Goal: Information Seeking & Learning: Learn about a topic

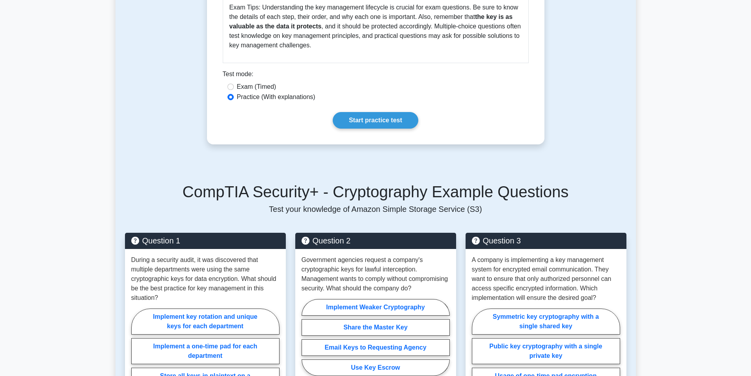
scroll to position [315, 0]
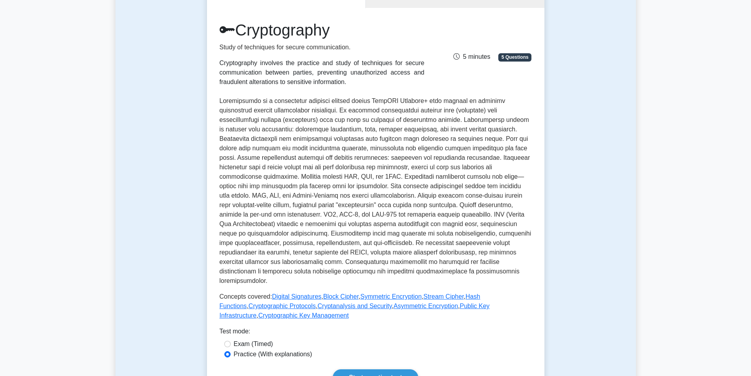
scroll to position [159, 0]
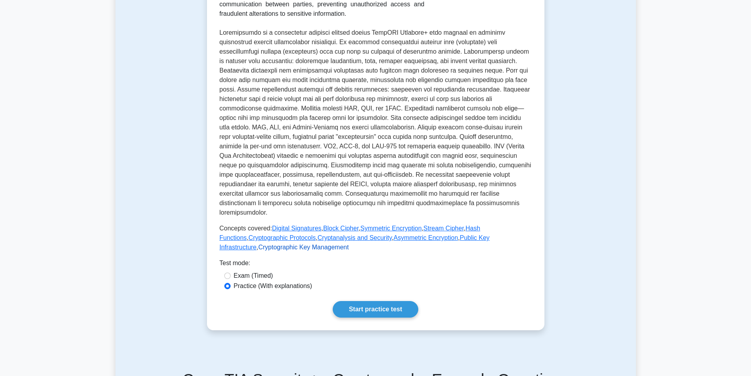
click at [258, 244] on link "Cryptographic Key Management" at bounding box center [303, 247] width 90 height 7
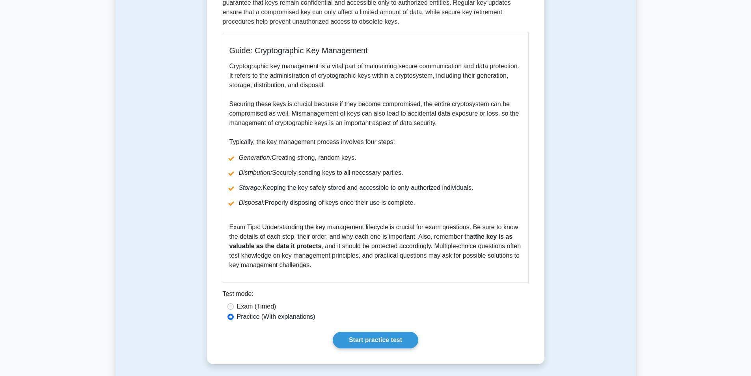
scroll to position [236, 0]
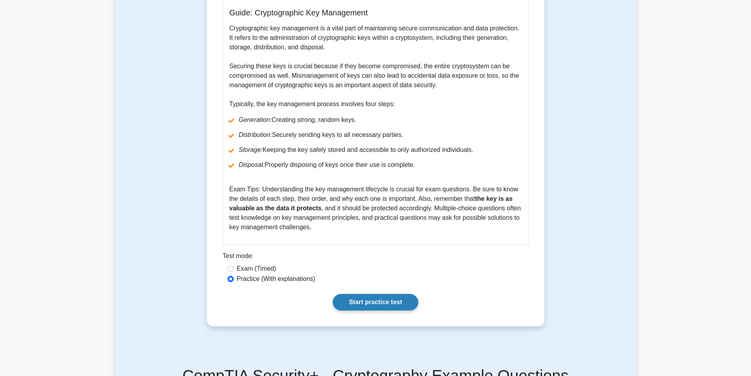
click at [366, 299] on link "Start practice test" at bounding box center [376, 302] width 86 height 17
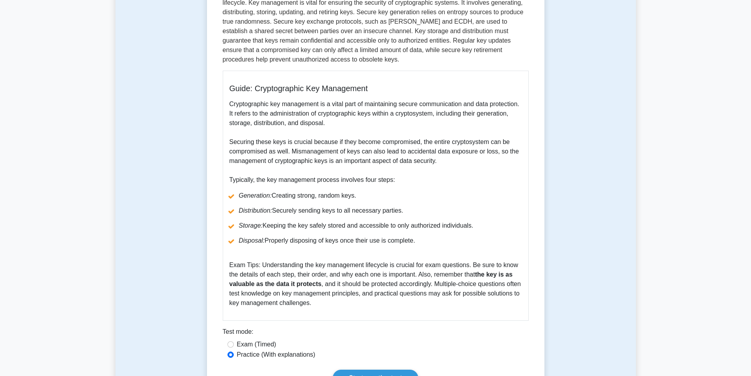
scroll to position [79, 0]
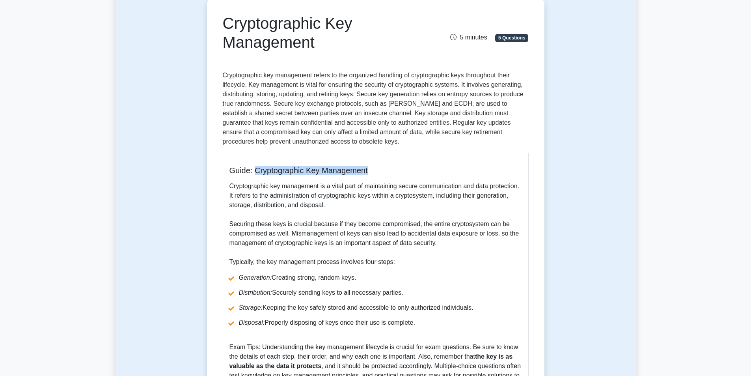
drag, startPoint x: 254, startPoint y: 168, endPoint x: 370, endPoint y: 165, distance: 116.3
click at [370, 166] on h5 "Guide: Cryptographic Key Management" at bounding box center [375, 170] width 292 height 9
copy h5 "Cryptographic Key Management"
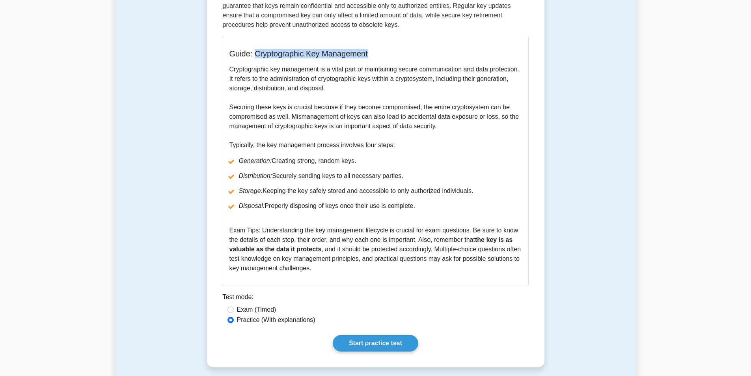
scroll to position [197, 0]
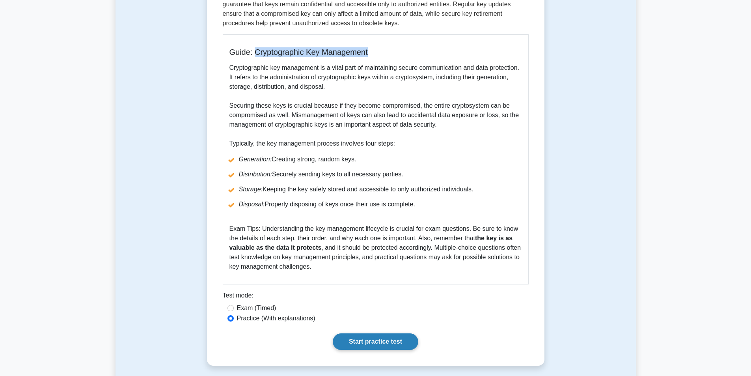
click at [354, 345] on link "Start practice test" at bounding box center [376, 341] width 86 height 17
click at [379, 345] on link "Start practice test" at bounding box center [376, 341] width 86 height 17
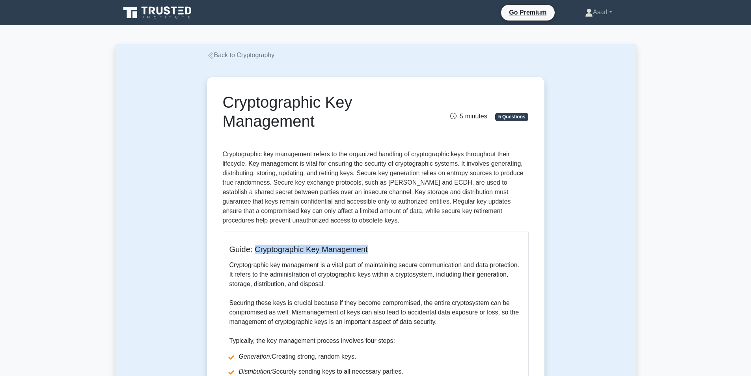
click at [442, 245] on h5 "Guide: Cryptographic Key Management" at bounding box center [375, 248] width 292 height 9
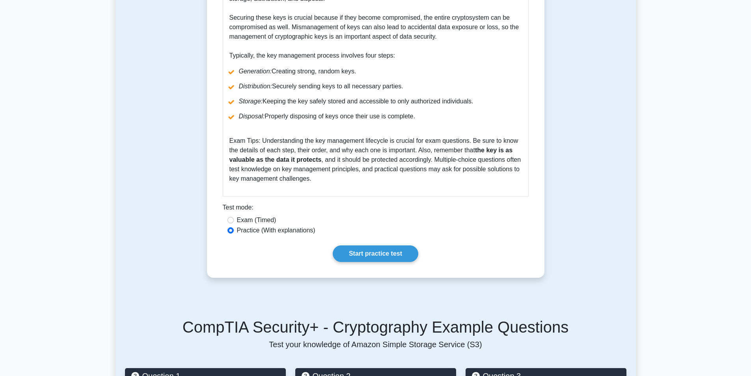
scroll to position [355, 0]
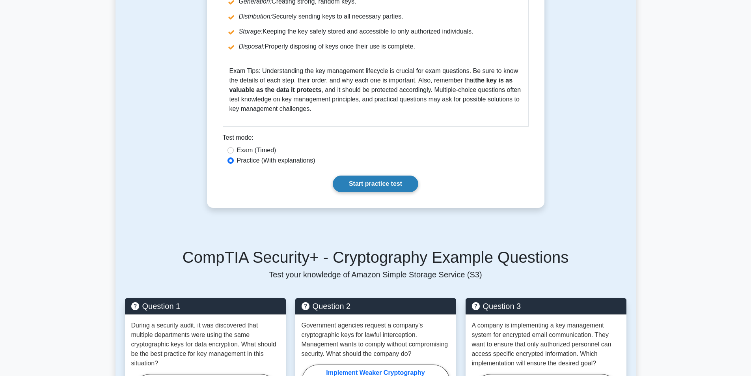
click at [372, 186] on link "Start practice test" at bounding box center [376, 183] width 86 height 17
click at [364, 188] on link "Start practice test" at bounding box center [376, 183] width 86 height 17
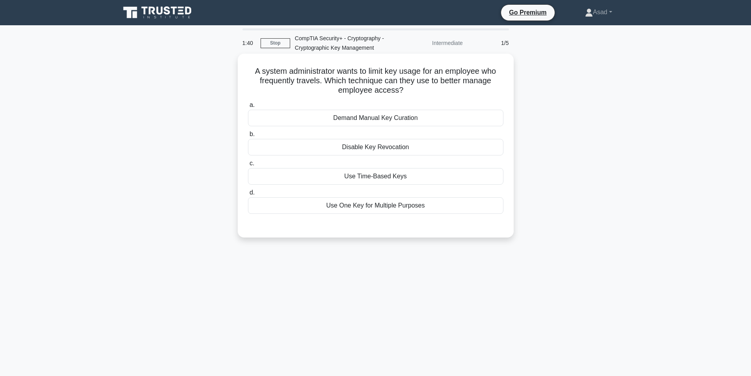
click at [359, 178] on div "Use Time-Based Keys" at bounding box center [375, 176] width 255 height 17
click at [248, 166] on input "c. Use Time-Based Keys" at bounding box center [248, 163] width 0 height 5
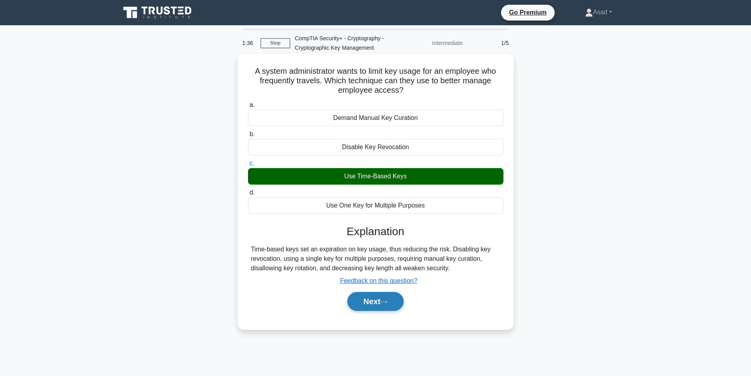
click at [371, 304] on button "Next" at bounding box center [375, 301] width 56 height 19
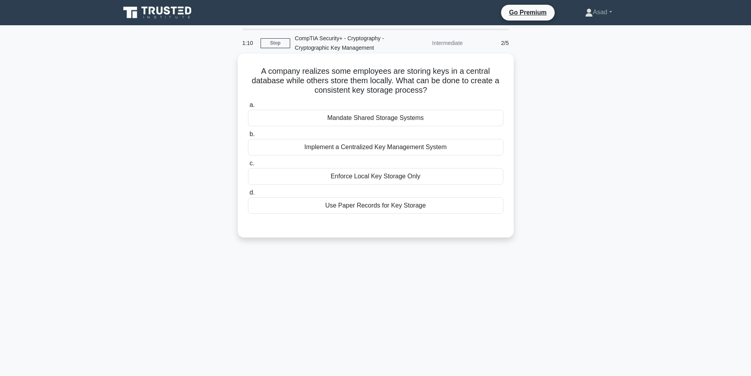
click at [368, 148] on div "Implement a Centralized Key Management System" at bounding box center [375, 147] width 255 height 17
click at [248, 137] on input "b. Implement a Centralized Key Management System" at bounding box center [248, 134] width 0 height 5
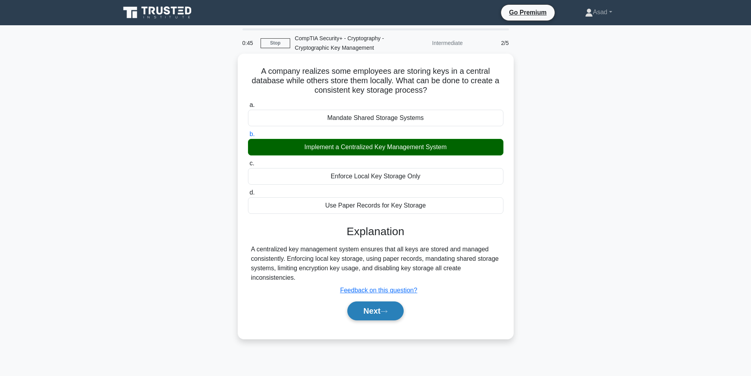
click at [376, 309] on button "Next" at bounding box center [375, 310] width 56 height 19
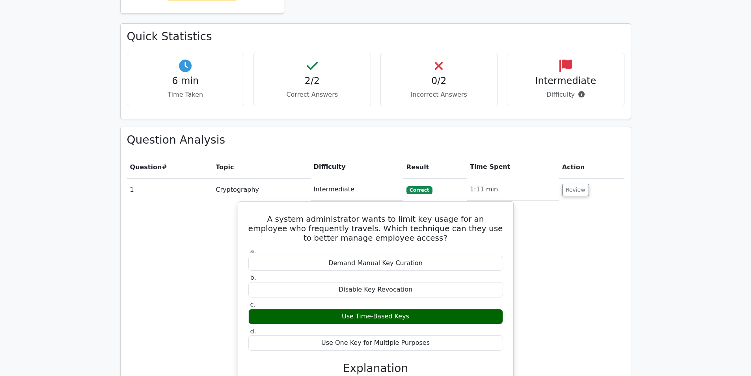
scroll to position [245, 0]
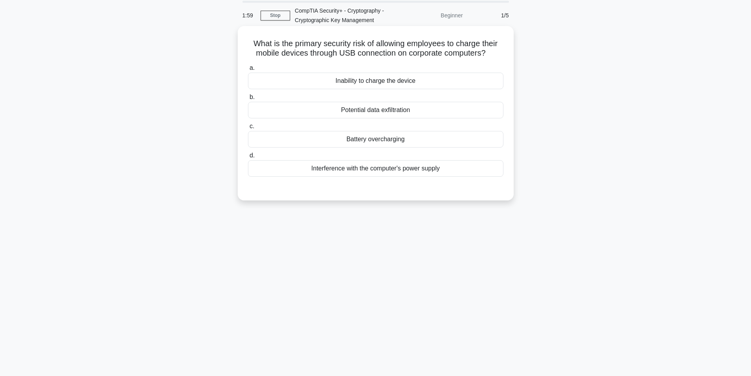
scroll to position [50, 0]
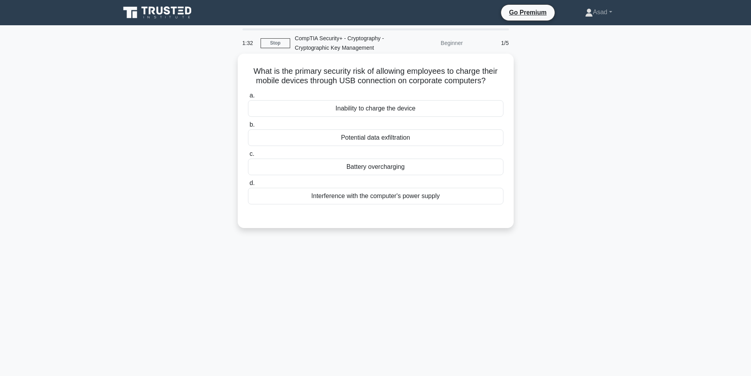
click at [431, 136] on div "Potential data exfiltration" at bounding box center [375, 137] width 255 height 17
click at [248, 127] on input "b. Potential data exfiltration" at bounding box center [248, 124] width 0 height 5
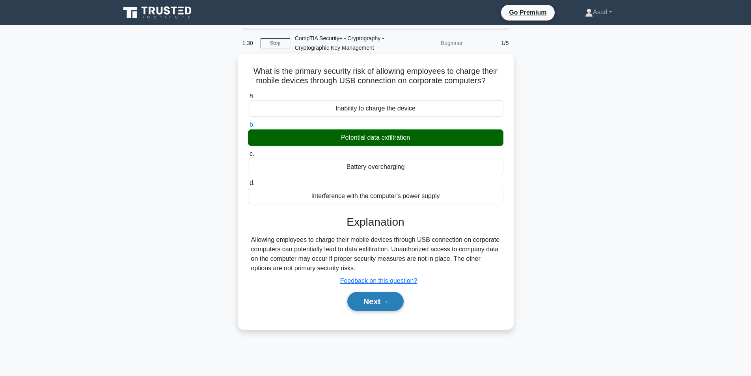
click at [392, 307] on button "Next" at bounding box center [375, 301] width 56 height 19
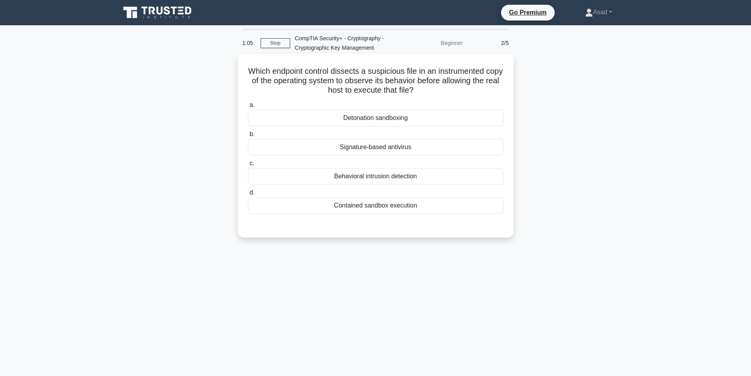
click at [368, 210] on div "Contained sandbox execution" at bounding box center [375, 205] width 255 height 17
click at [248, 195] on input "d. Contained sandbox execution" at bounding box center [248, 192] width 0 height 5
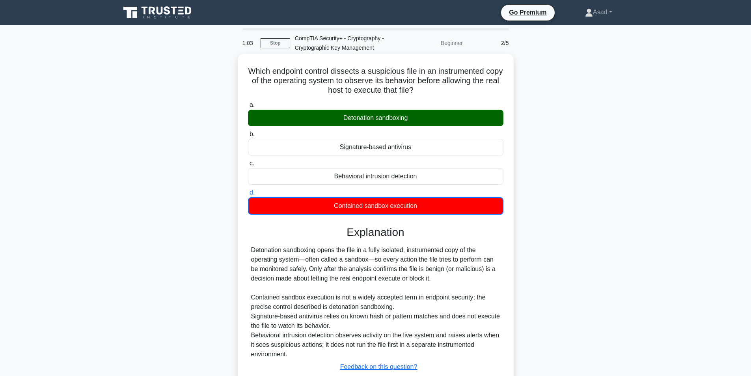
click at [351, 121] on div "Detonation sandboxing" at bounding box center [375, 118] width 255 height 17
click at [248, 108] on input "a. Detonation sandboxing" at bounding box center [248, 104] width 0 height 5
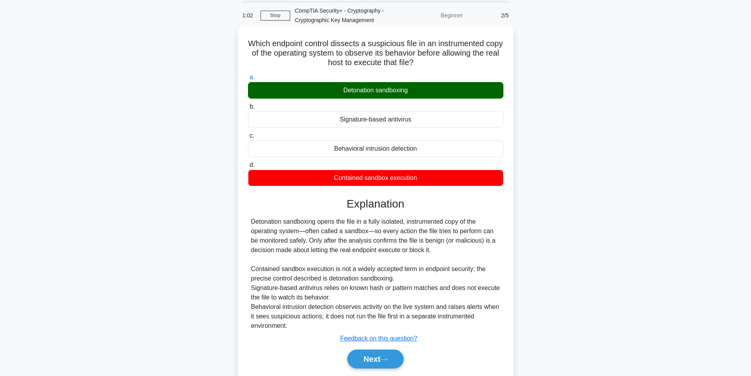
scroll to position [54, 0]
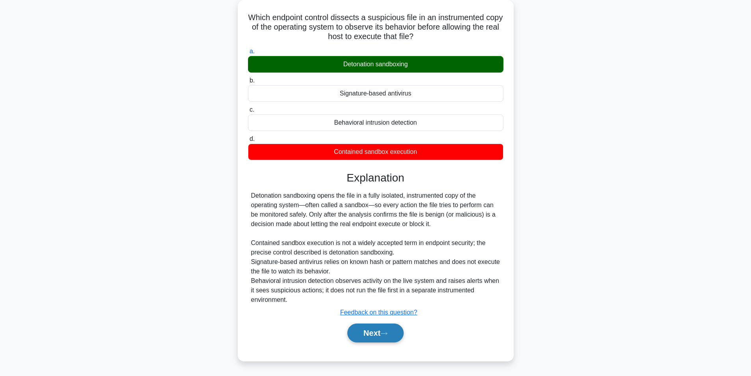
click at [387, 333] on icon at bounding box center [383, 333] width 7 height 4
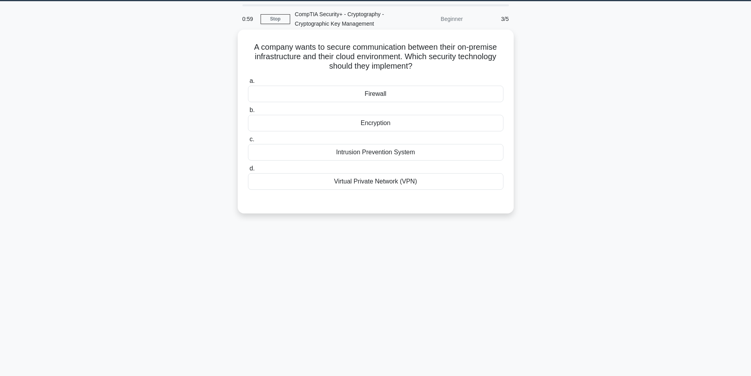
scroll to position [0, 0]
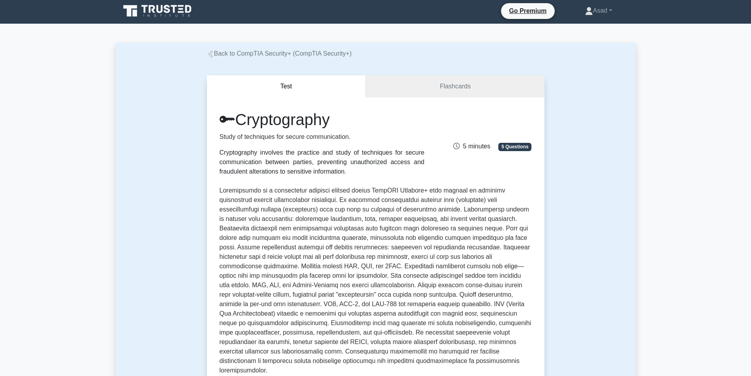
scroll to position [238, 0]
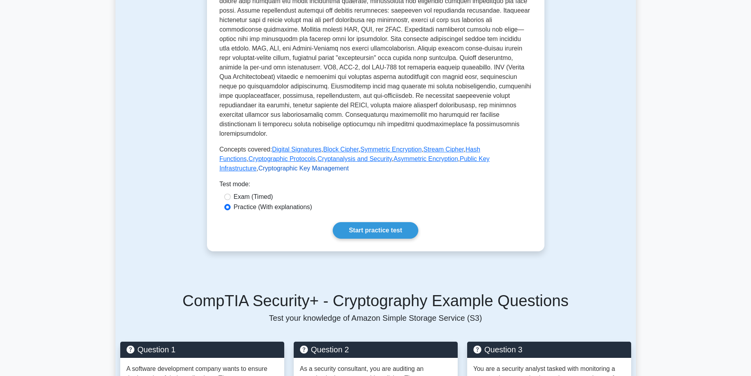
click at [348, 165] on link "Cryptographic Key Management" at bounding box center [303, 168] width 90 height 7
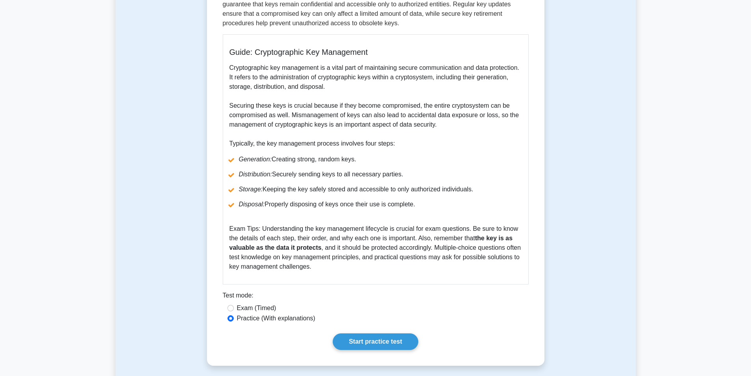
scroll to position [394, 0]
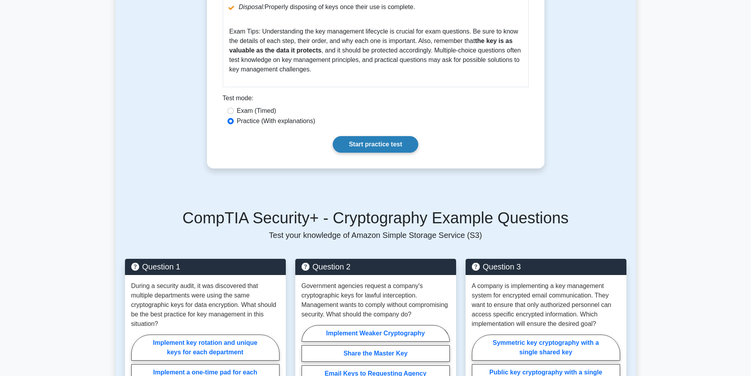
click at [366, 148] on link "Start practice test" at bounding box center [376, 144] width 86 height 17
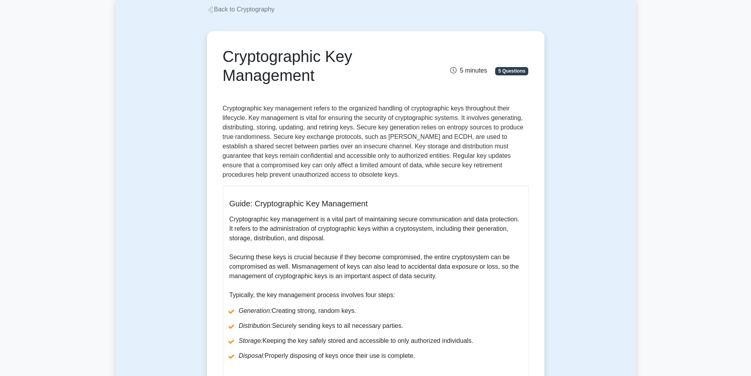
scroll to position [0, 0]
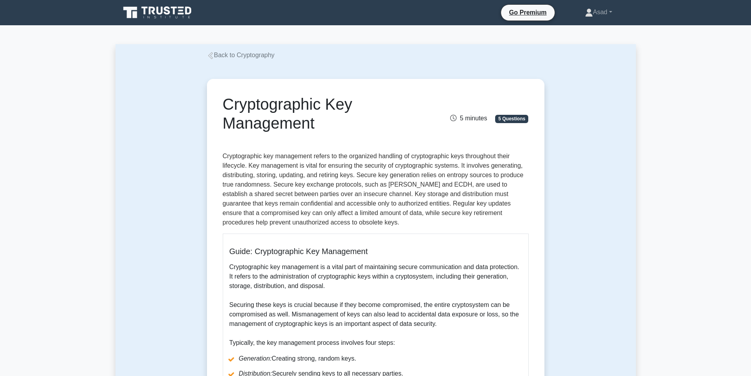
click at [227, 58] on link "Back to Cryptography" at bounding box center [241, 55] width 68 height 7
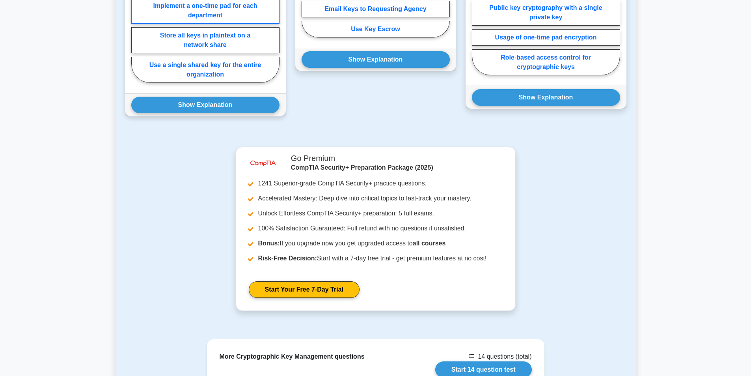
scroll to position [592, 0]
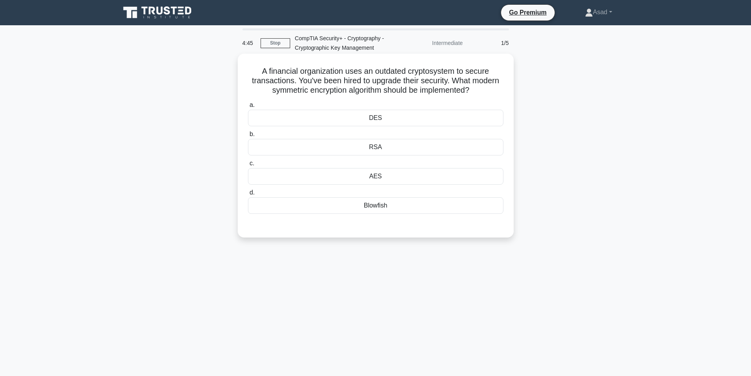
click at [391, 174] on div "AES" at bounding box center [375, 176] width 255 height 17
click at [248, 166] on input "c. AES" at bounding box center [248, 163] width 0 height 5
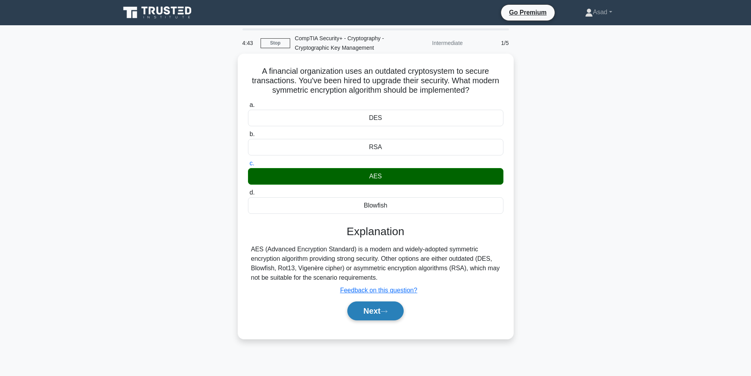
click at [369, 313] on button "Next" at bounding box center [375, 310] width 56 height 19
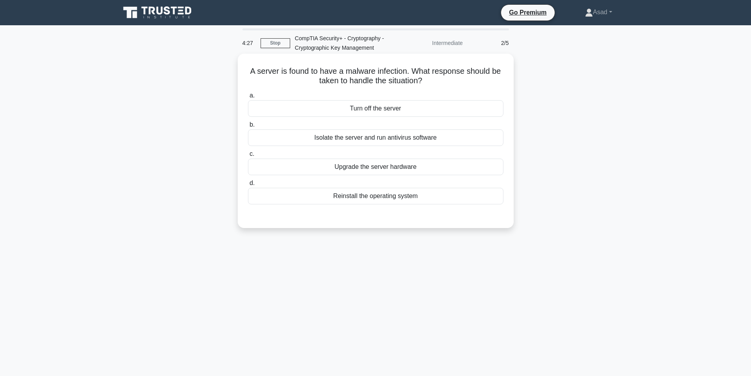
click at [395, 135] on div "Isolate the server and run antivirus software" at bounding box center [375, 137] width 255 height 17
click at [248, 127] on input "b. Isolate the server and run antivirus software" at bounding box center [248, 124] width 0 height 5
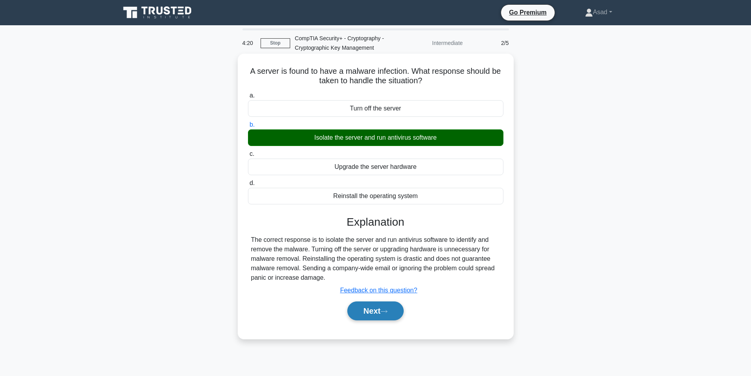
click at [376, 316] on button "Next" at bounding box center [375, 310] width 56 height 19
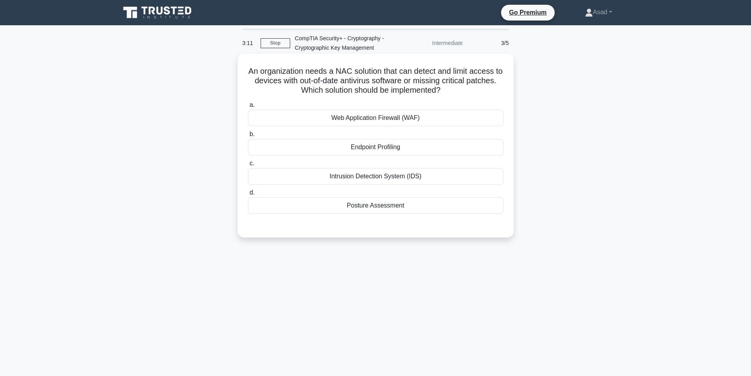
click at [357, 151] on div "Endpoint Profiling" at bounding box center [375, 147] width 255 height 17
click at [248, 137] on input "b. Endpoint Profiling" at bounding box center [248, 134] width 0 height 5
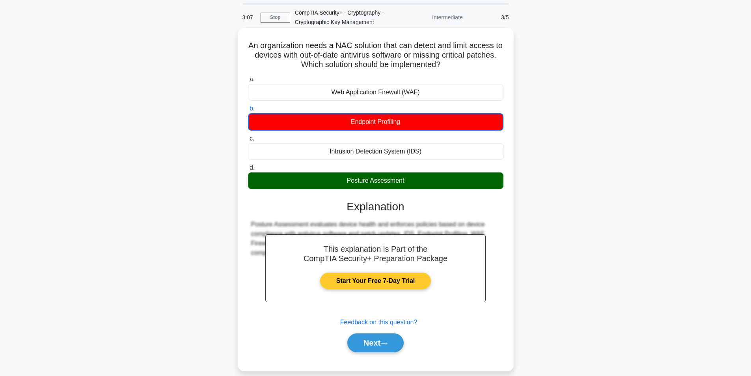
scroll to position [50, 0]
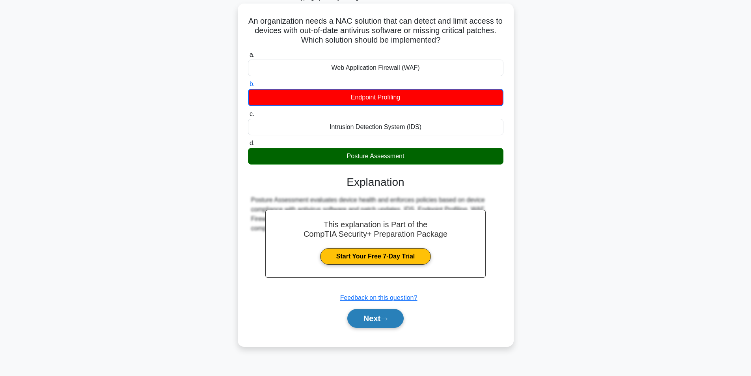
click at [381, 322] on button "Next" at bounding box center [375, 318] width 56 height 19
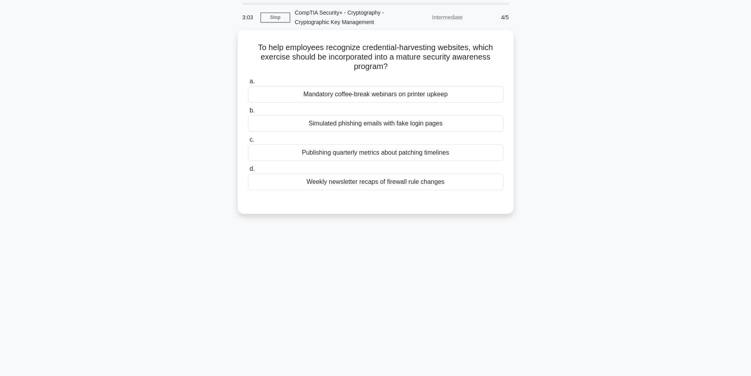
scroll to position [0, 0]
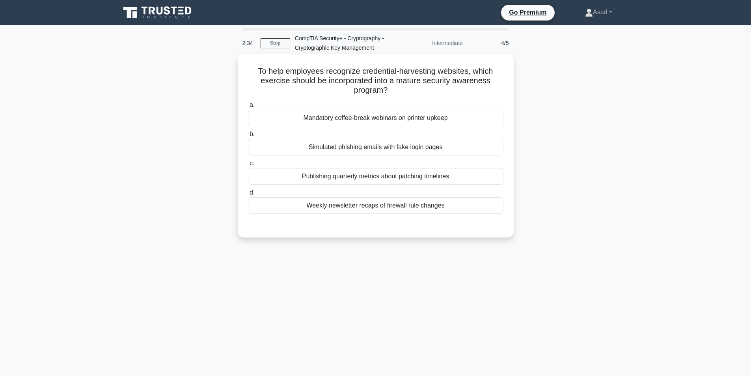
click at [433, 149] on div "Simulated phishing emails with fake login pages" at bounding box center [375, 147] width 255 height 17
click at [248, 137] on input "b. Simulated phishing emails with fake login pages" at bounding box center [248, 134] width 0 height 5
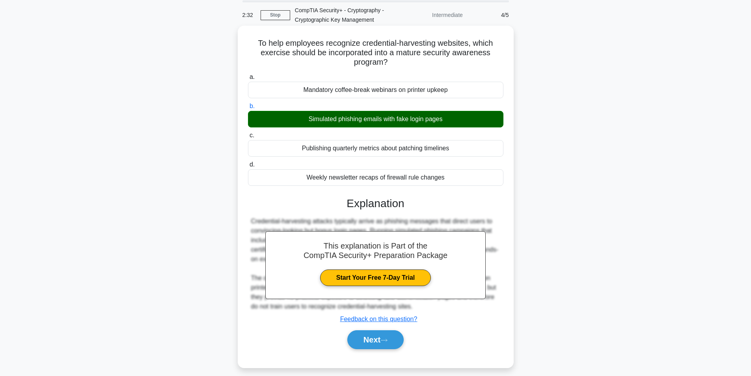
scroll to position [50, 0]
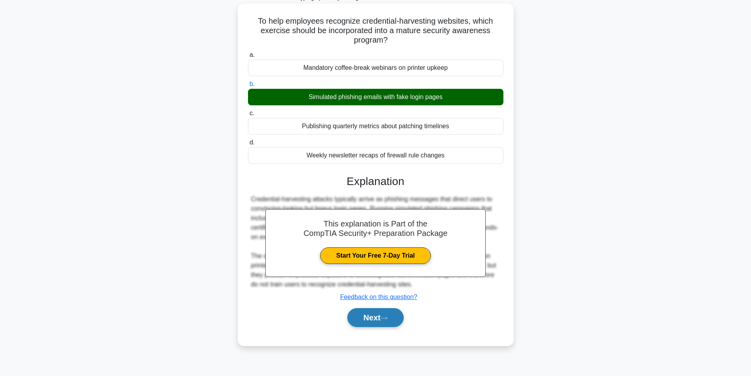
click at [376, 318] on button "Next" at bounding box center [375, 317] width 56 height 19
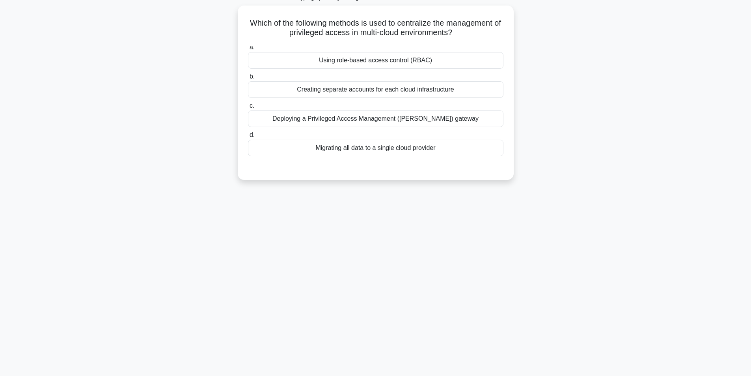
scroll to position [0, 0]
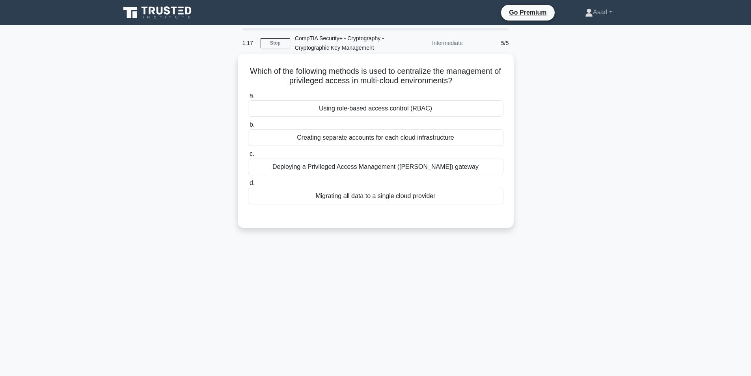
click at [293, 110] on div "Using role-based access control (RBAC)" at bounding box center [375, 108] width 255 height 17
click at [248, 98] on input "a. Using role-based access control (RBAC)" at bounding box center [248, 95] width 0 height 5
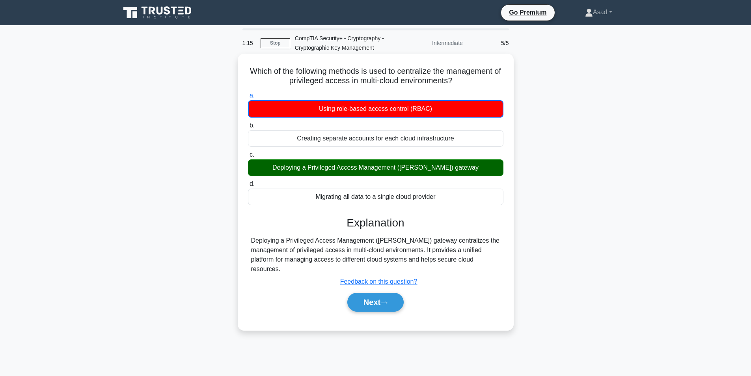
click at [323, 147] on div "Creating separate accounts for each cloud infrastructure" at bounding box center [375, 138] width 255 height 17
click at [248, 128] on input "b. Creating separate accounts for each cloud infrastructure" at bounding box center [248, 125] width 0 height 5
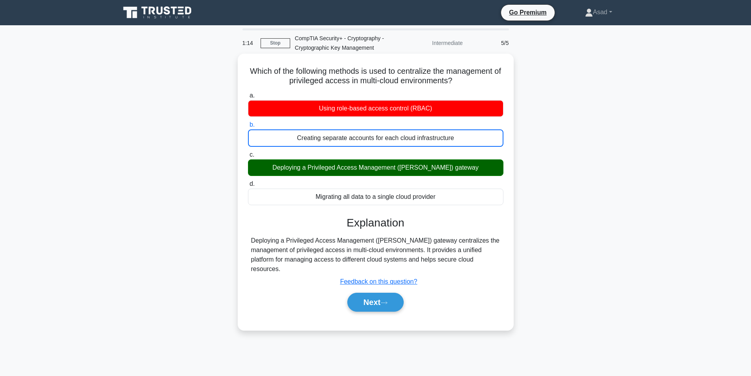
click at [326, 169] on div "Deploying a Privileged Access Management (PAM) gateway" at bounding box center [375, 167] width 255 height 17
click at [248, 157] on input "c. Deploying a Privileged Access Management (PAM) gateway" at bounding box center [248, 154] width 0 height 5
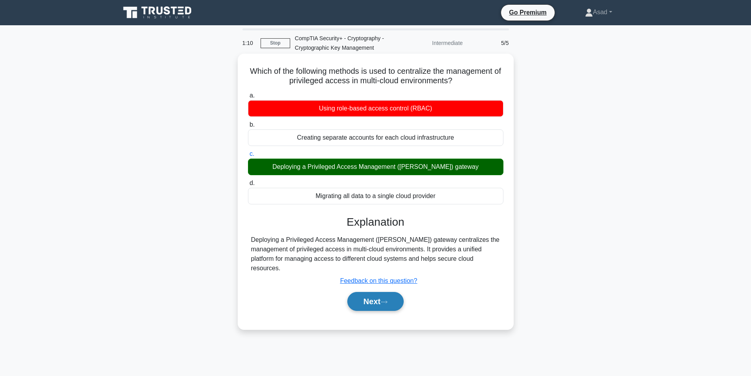
click at [373, 292] on button "Next" at bounding box center [375, 301] width 56 height 19
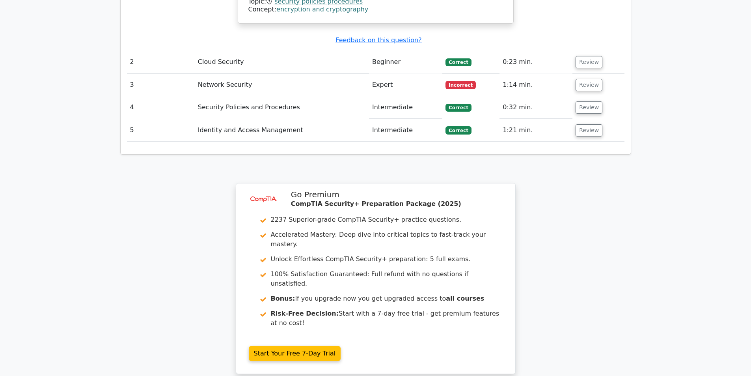
scroll to position [749, 0]
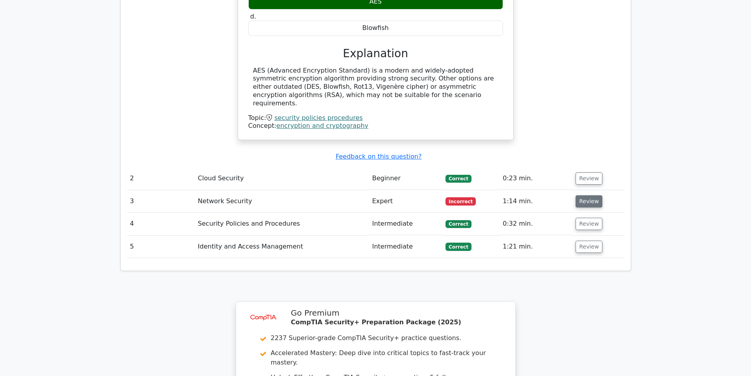
click at [589, 195] on button "Review" at bounding box center [588, 201] width 27 height 12
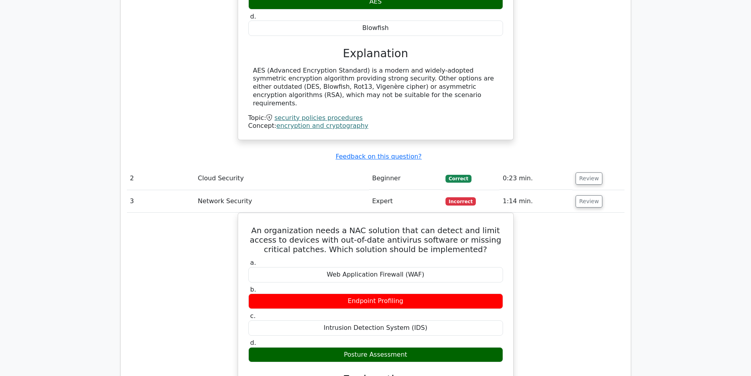
click at [554, 152] on div "Submit feedback Feedback on this question?" at bounding box center [378, 156] width 497 height 8
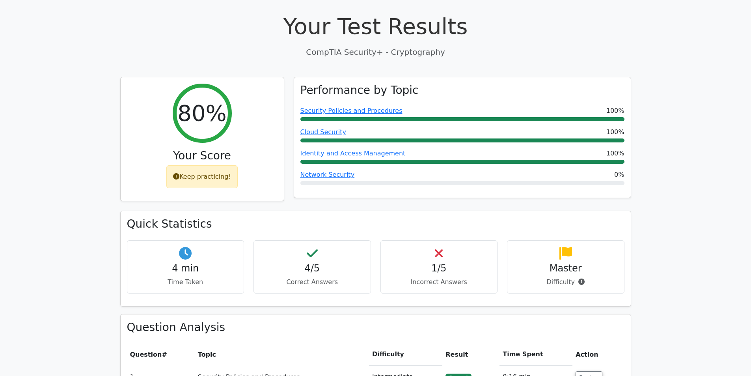
scroll to position [236, 0]
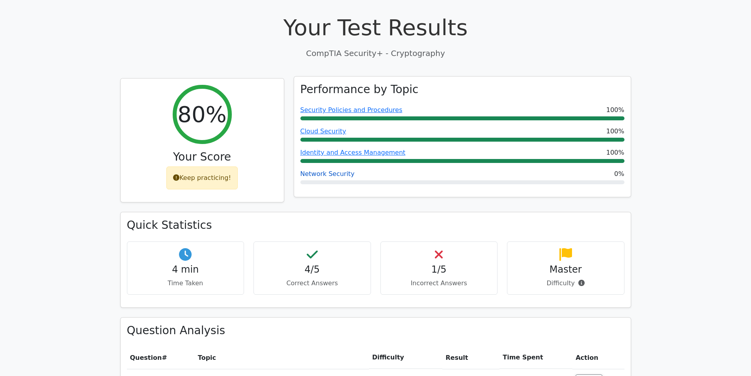
click at [333, 170] on link "Network Security" at bounding box center [327, 173] width 54 height 7
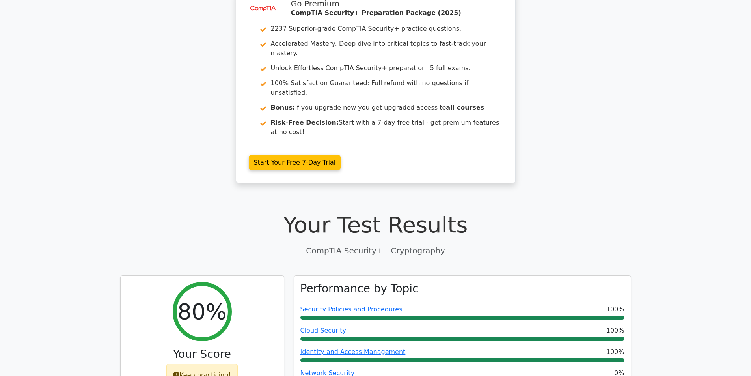
scroll to position [0, 0]
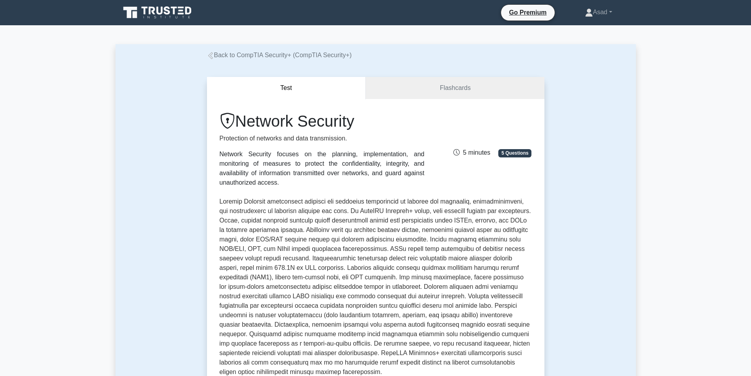
scroll to position [236, 0]
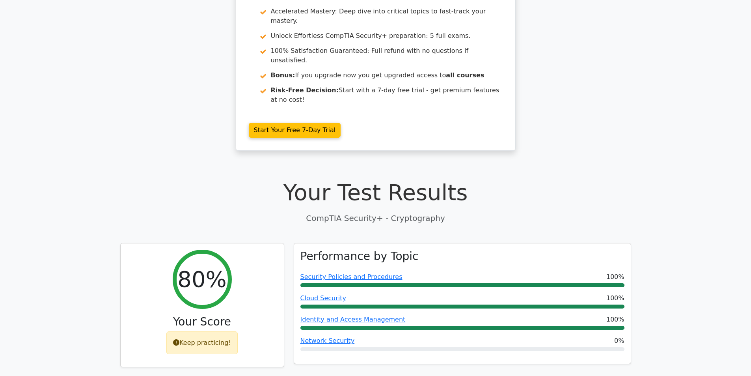
scroll to position [197, 0]
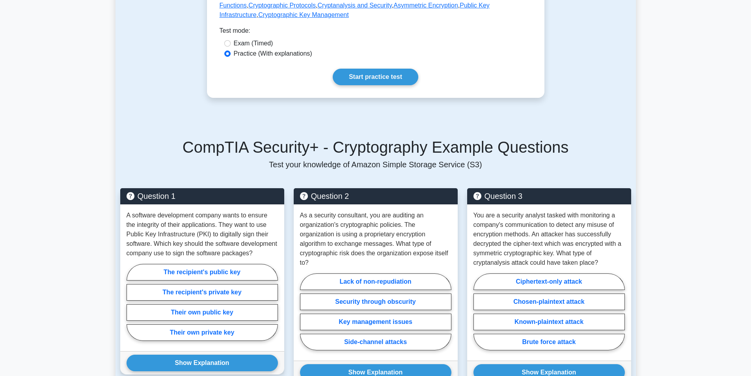
scroll to position [355, 0]
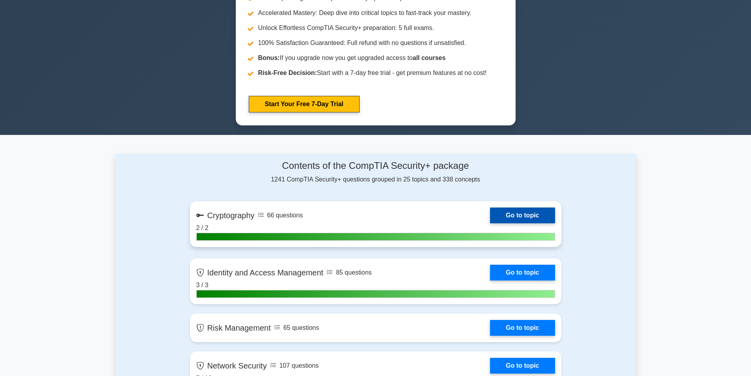
scroll to position [473, 0]
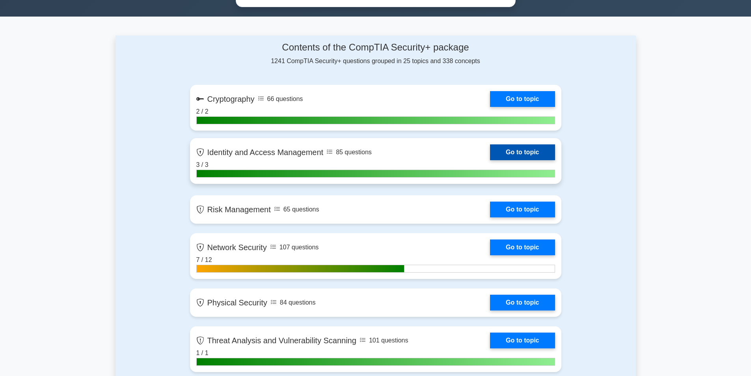
click at [490, 151] on link "Go to topic" at bounding box center [522, 152] width 65 height 16
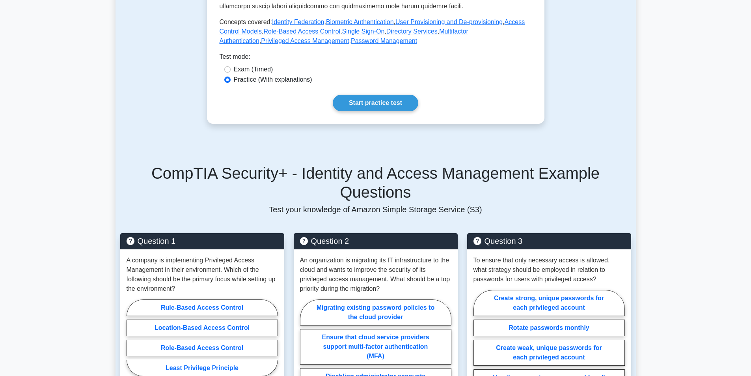
scroll to position [394, 0]
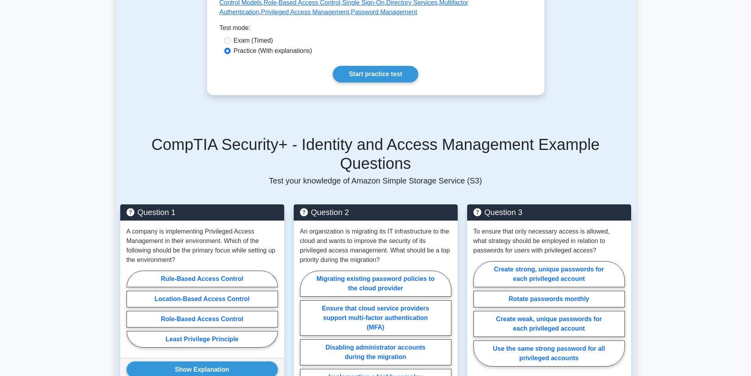
click at [230, 43] on div "Exam (Timed)" at bounding box center [375, 40] width 303 height 9
click at [229, 41] on input "Exam (Timed)" at bounding box center [227, 40] width 6 height 6
radio input "true"
click at [355, 73] on link "Start practice test" at bounding box center [376, 74] width 86 height 17
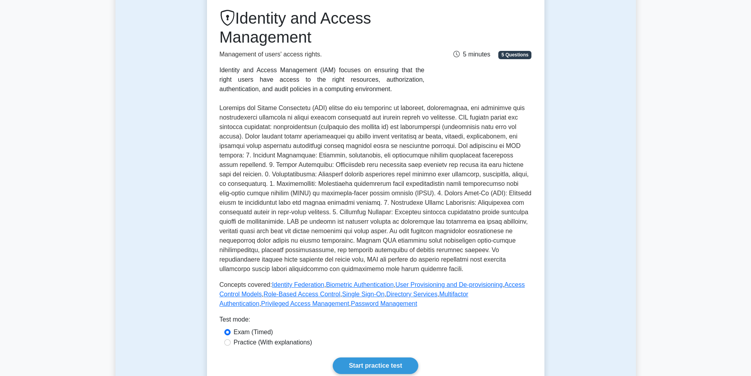
scroll to position [39, 0]
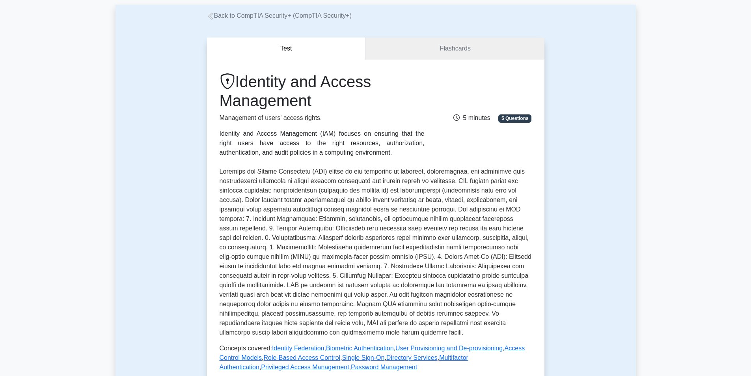
drag, startPoint x: 239, startPoint y: 84, endPoint x: 344, endPoint y: 108, distance: 107.8
click at [344, 108] on h1 "Identity and Access Management" at bounding box center [321, 91] width 205 height 38
copy h1 "Identity and Access Management"
click at [403, 84] on h1 "Identity and Access Management" at bounding box center [321, 91] width 205 height 38
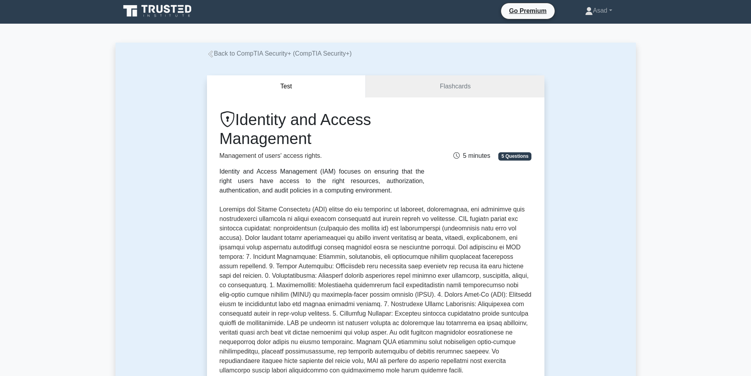
scroll to position [0, 0]
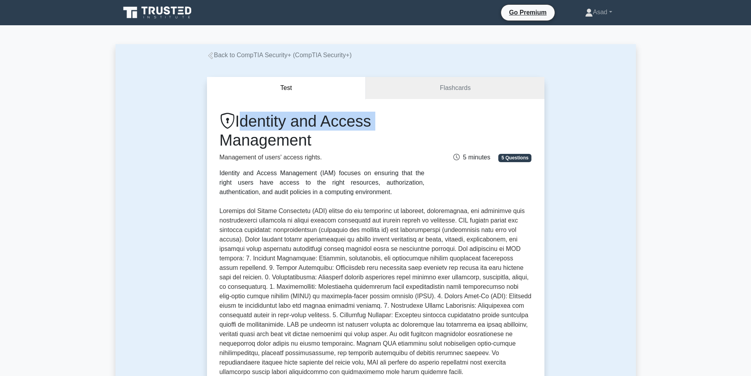
drag, startPoint x: 240, startPoint y: 120, endPoint x: 400, endPoint y: 125, distance: 160.5
click at [400, 125] on h1 "Identity and Access Management" at bounding box center [321, 131] width 205 height 38
click at [220, 156] on p "Management of users' access rights." at bounding box center [321, 156] width 205 height 9
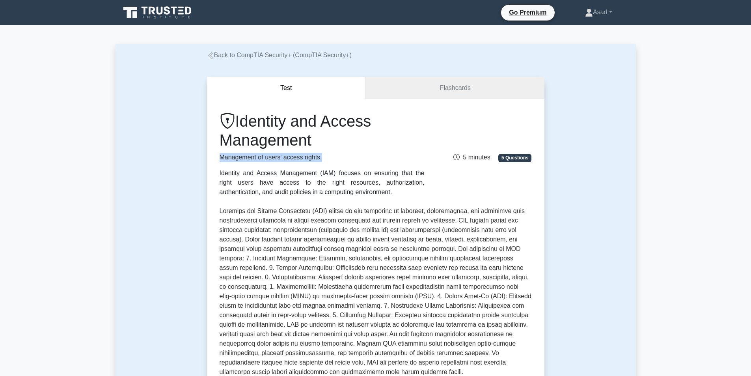
drag, startPoint x: 220, startPoint y: 158, endPoint x: 328, endPoint y: 159, distance: 108.4
click at [328, 159] on p "Management of users' access rights." at bounding box center [321, 156] width 205 height 9
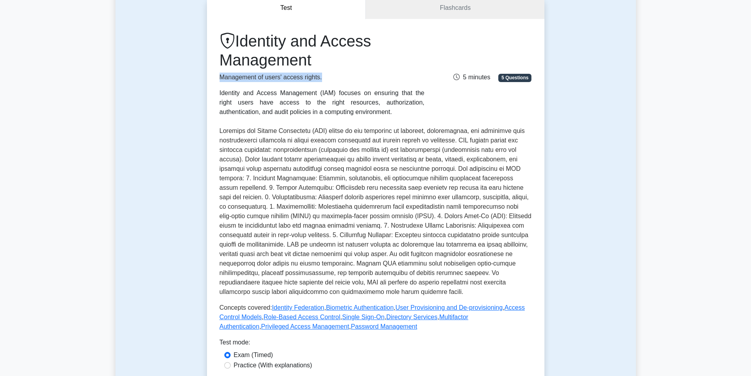
scroll to position [158, 0]
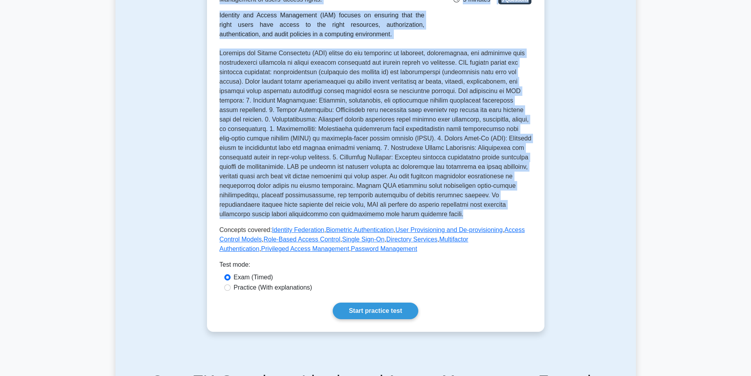
click at [350, 214] on p at bounding box center [375, 133] width 312 height 170
copy div "Management of users' access rights. Identity and Access Management (IAM) focuse…"
click at [301, 230] on link "Identity Federation" at bounding box center [298, 229] width 52 height 7
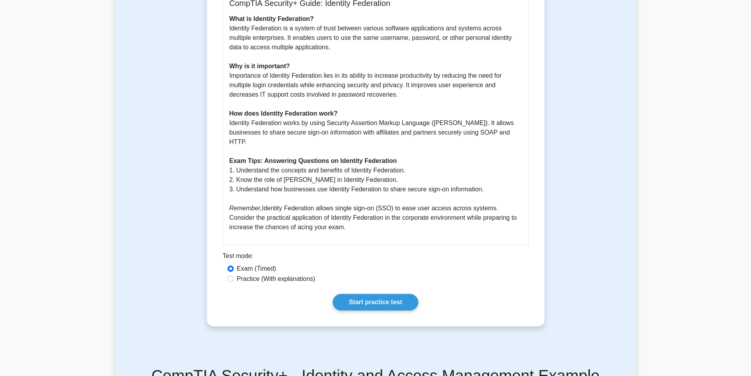
scroll to position [79, 0]
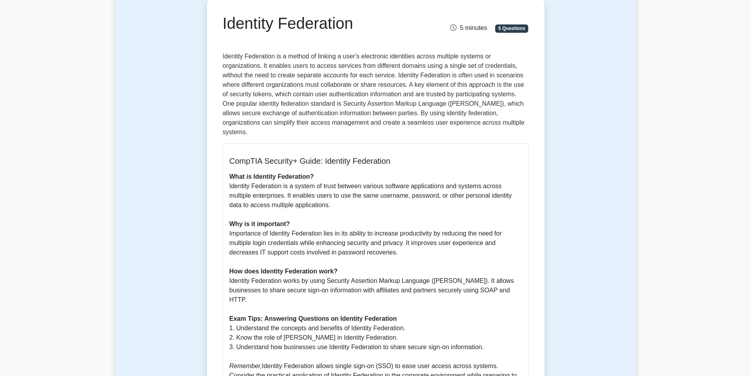
drag, startPoint x: 223, startPoint y: 22, endPoint x: 359, endPoint y: 24, distance: 136.0
click at [359, 24] on h1 "Identity Federation" at bounding box center [323, 23] width 201 height 19
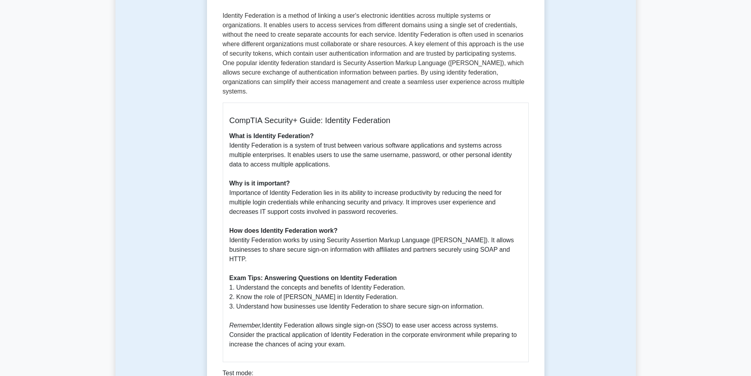
scroll to position [158, 0]
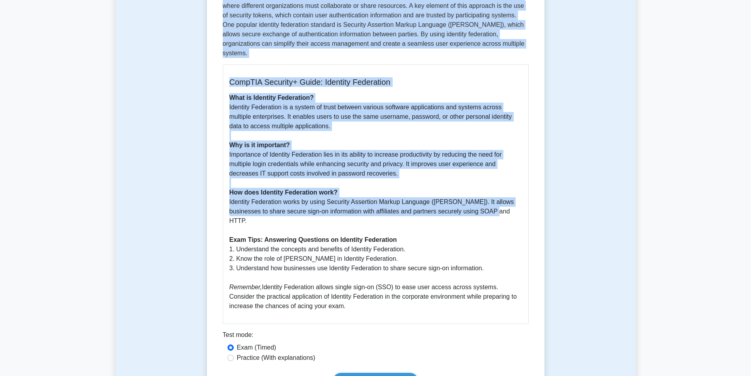
click at [494, 202] on p "What is Identity Federation? Identity Federation is a system of trust between v…" at bounding box center [375, 202] width 292 height 218
copy div "Identity Federation 5 minutes 5 Questions Identity Federation is a method of li…"
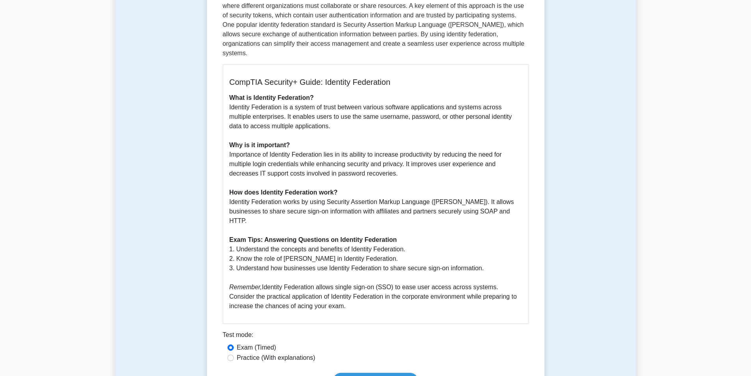
click at [349, 211] on p "What is Identity Federation? Identity Federation is a system of trust between v…" at bounding box center [375, 202] width 292 height 218
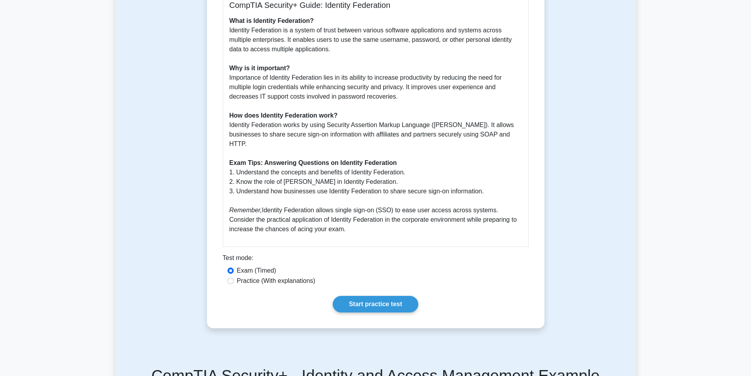
scroll to position [118, 0]
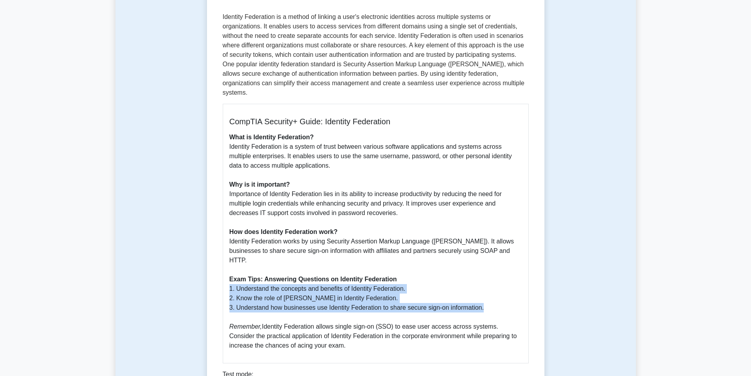
drag, startPoint x: 231, startPoint y: 268, endPoint x: 492, endPoint y: 287, distance: 262.0
click at [492, 287] on p "What is Identity Federation? Identity Federation is a system of trust between v…" at bounding box center [375, 241] width 292 height 218
copy p "1. Understand the concepts and benefits of Identity Federation. 2. Know the rol…"
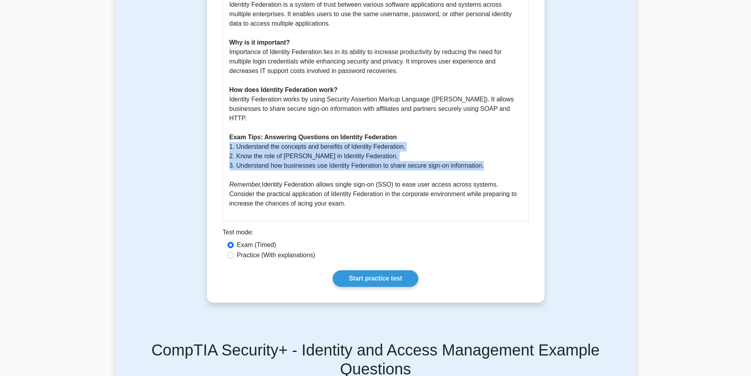
scroll to position [158, 0]
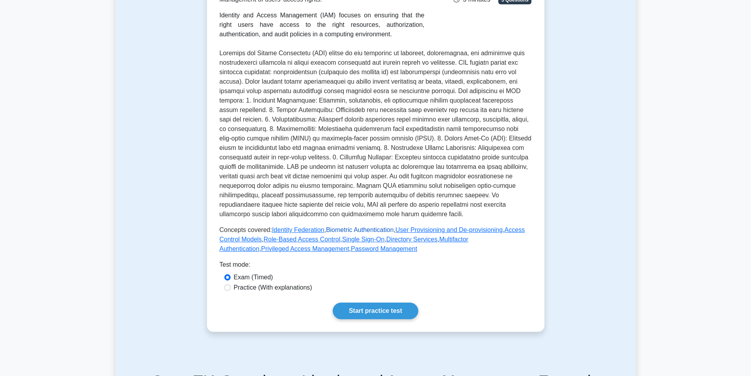
click at [337, 229] on link "Biometric Authentication" at bounding box center [360, 229] width 68 height 7
click at [416, 232] on link "User Provisioning and De-provisioning" at bounding box center [448, 229] width 107 height 7
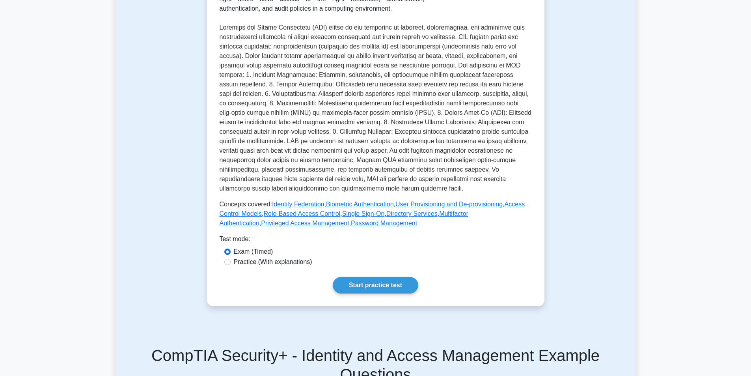
scroll to position [197, 0]
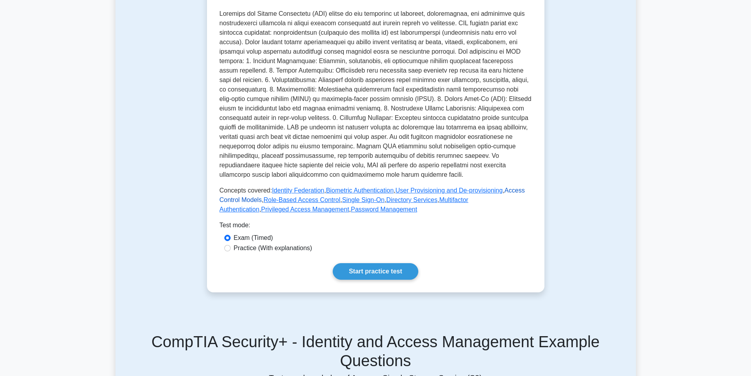
click at [506, 192] on link "Access Control Models" at bounding box center [371, 195] width 305 height 16
click at [305, 199] on link "Role-Based Access Control" at bounding box center [302, 199] width 77 height 7
click at [361, 203] on link "Single Sign-On" at bounding box center [363, 199] width 43 height 7
click at [411, 201] on link "Directory Services" at bounding box center [411, 199] width 51 height 7
click at [452, 198] on link "Multifactor Authentication" at bounding box center [343, 204] width 249 height 16
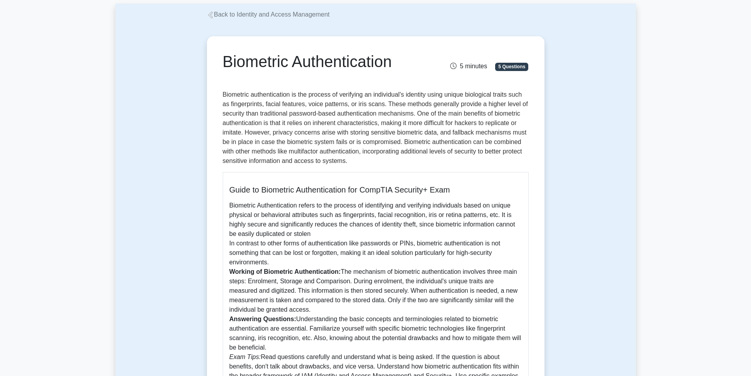
scroll to position [79, 0]
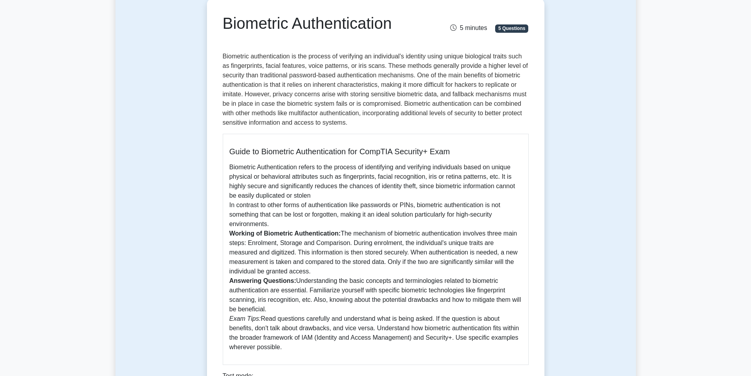
drag, startPoint x: 223, startPoint y: 23, endPoint x: 397, endPoint y: 25, distance: 173.4
click at [397, 25] on h1 "Biometric Authentication" at bounding box center [323, 23] width 201 height 19
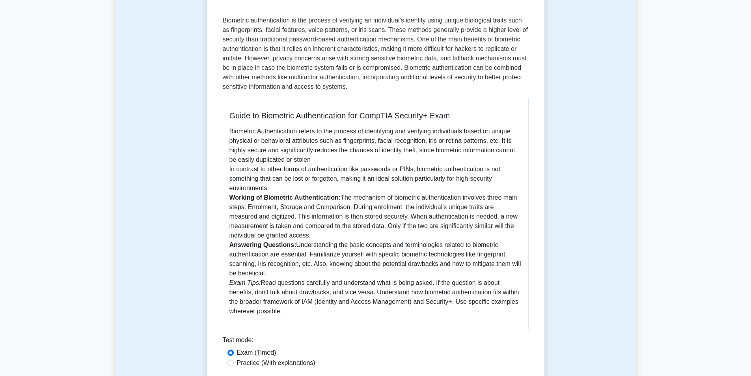
scroll to position [158, 0]
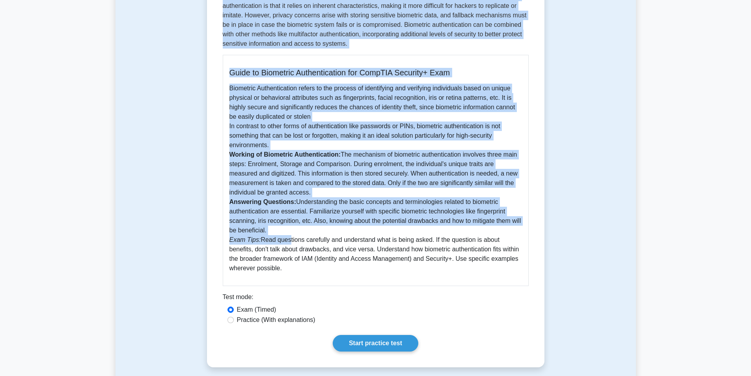
click at [286, 235] on p "Biometric Authentication refers to the process of identifying and verifying ind…" at bounding box center [375, 178] width 292 height 189
click at [281, 230] on p "Biometric Authentication refers to the process of identifying and verifying ind…" at bounding box center [375, 178] width 292 height 189
copy div "Biometric Authentication 5 minutes 5 Questions Biometric authentication is the …"
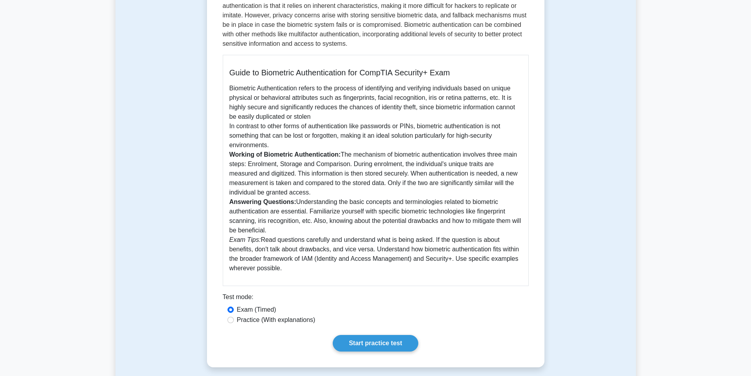
click at [312, 260] on p "Biometric Authentication refers to the process of identifying and verifying ind…" at bounding box center [375, 178] width 292 height 189
drag, startPoint x: 230, startPoint y: 240, endPoint x: 292, endPoint y: 266, distance: 67.1
click at [292, 266] on p "Biometric Authentication refers to the process of identifying and verifying ind…" at bounding box center [375, 178] width 292 height 189
copy p "Exam Tips: Read questions carefully and understand what is being asked. If the …"
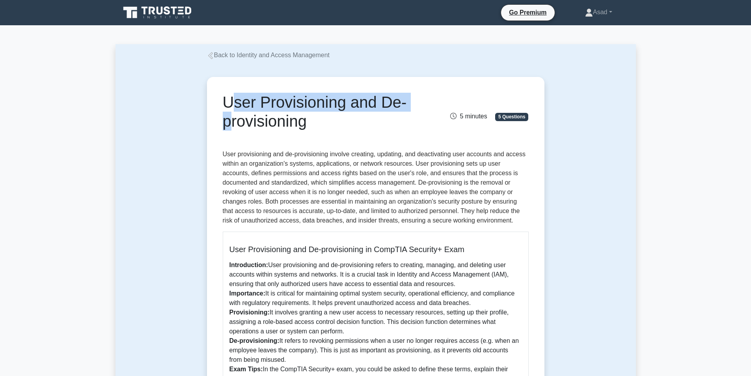
drag, startPoint x: 224, startPoint y: 105, endPoint x: 406, endPoint y: 102, distance: 182.1
click at [406, 102] on h1 "User Provisioning and De-provisioning" at bounding box center [323, 112] width 201 height 38
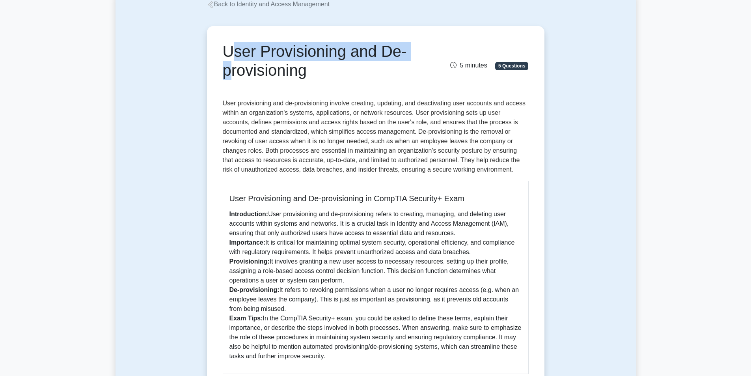
scroll to position [158, 0]
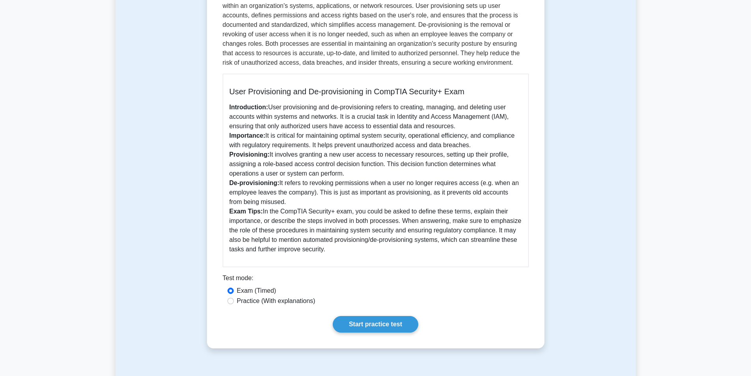
click at [289, 202] on p "Introduction: User provisioning and de-provisioning refers to creating, managin…" at bounding box center [375, 177] width 292 height 151
copy div "User Provisioning and De-provisioning 5 minutes 5 Questions User provisioning a…"
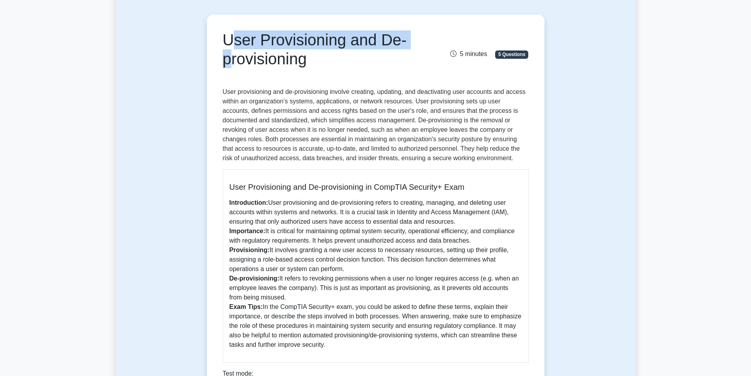
scroll to position [0, 0]
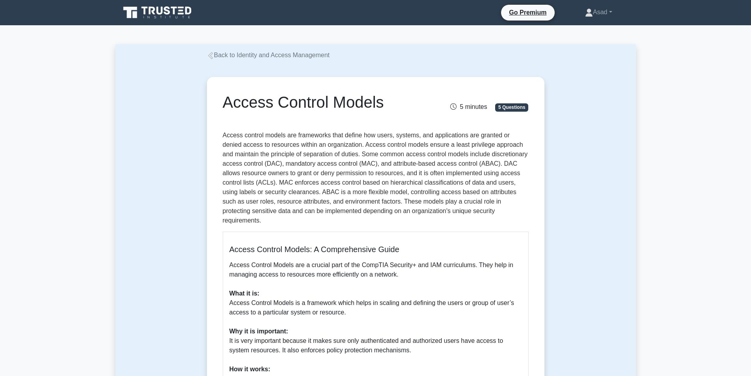
drag, startPoint x: 224, startPoint y: 104, endPoint x: 384, endPoint y: 104, distance: 160.0
click at [384, 104] on h1 "Access Control Models" at bounding box center [323, 102] width 201 height 19
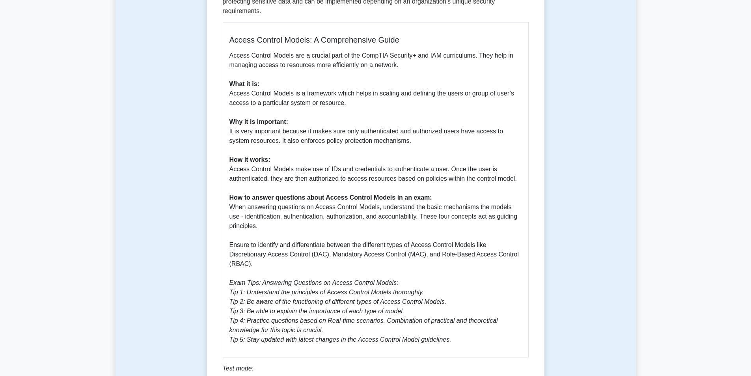
scroll to position [236, 0]
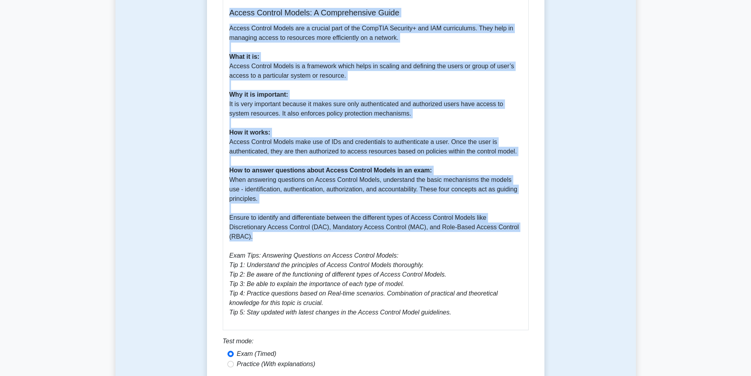
click at [251, 229] on p "Access Control Models are a crucial part of the CompTIA Security+ and IAM curri…" at bounding box center [375, 170] width 292 height 293
copy div "Access Control Models 5 minutes 5 Questions Access control models are framework…"
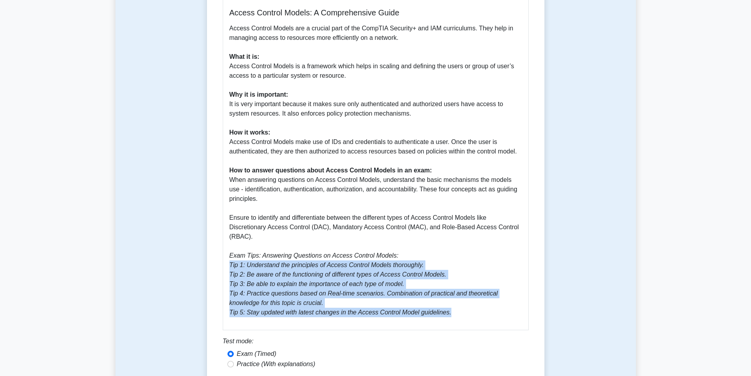
drag, startPoint x: 230, startPoint y: 256, endPoint x: 457, endPoint y: 301, distance: 232.3
click at [457, 301] on p "Access Control Models are a crucial part of the CompTIA Security+ and IAM curri…" at bounding box center [375, 170] width 292 height 293
copy icon "Tip 1: Understand the principles of Access Control Models thoroughly. Tip 2: Be…"
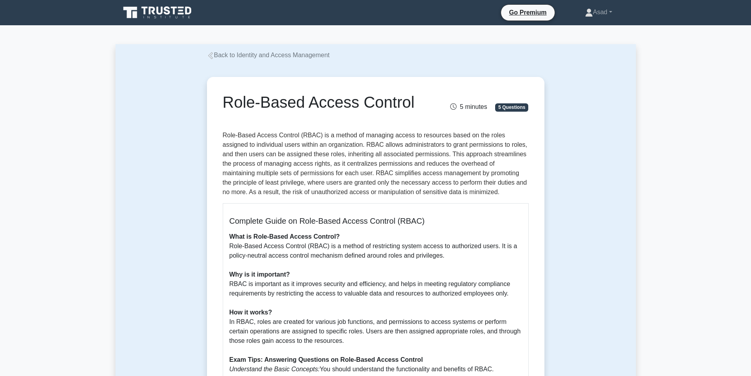
drag, startPoint x: 223, startPoint y: 102, endPoint x: 417, endPoint y: 101, distance: 193.9
click at [417, 101] on h1 "Role-Based Access Control" at bounding box center [323, 102] width 201 height 19
copy h1 "Role-Based Access Control"
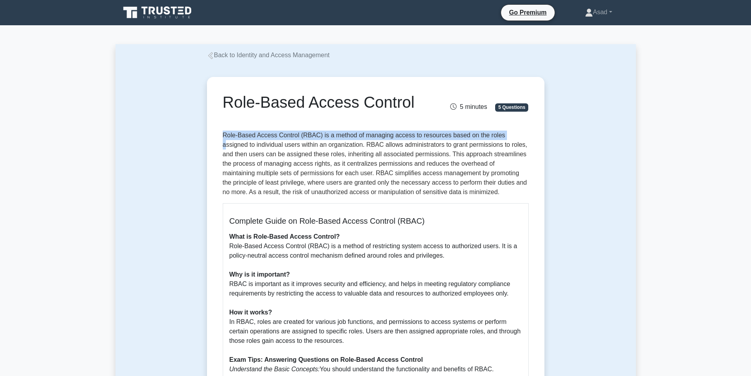
drag, startPoint x: 222, startPoint y: 134, endPoint x: 502, endPoint y: 139, distance: 280.2
click at [502, 139] on p "Role-Based Access Control (RBAC) is a method of managing access to resources ba…" at bounding box center [376, 163] width 306 height 66
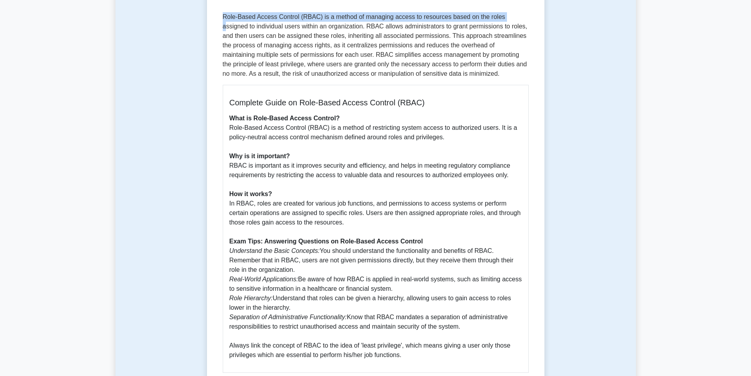
scroll to position [236, 0]
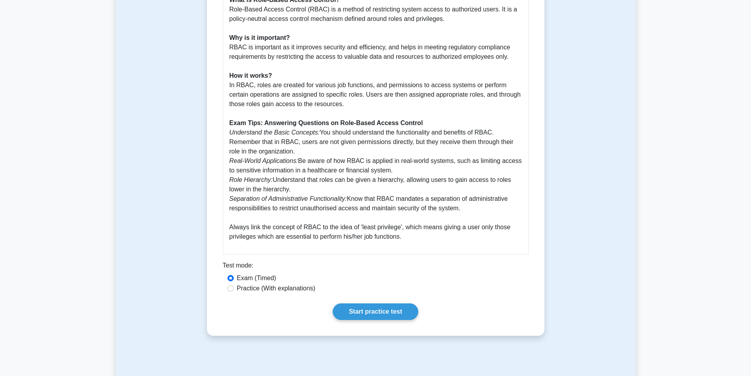
click at [477, 209] on p "What is Role-Based Access Control? Role-Based Access Control (RBAC) is a method…" at bounding box center [375, 118] width 292 height 246
copy div "Role-Based Access Control (RBAC) is a method of managing access to resources ba…"
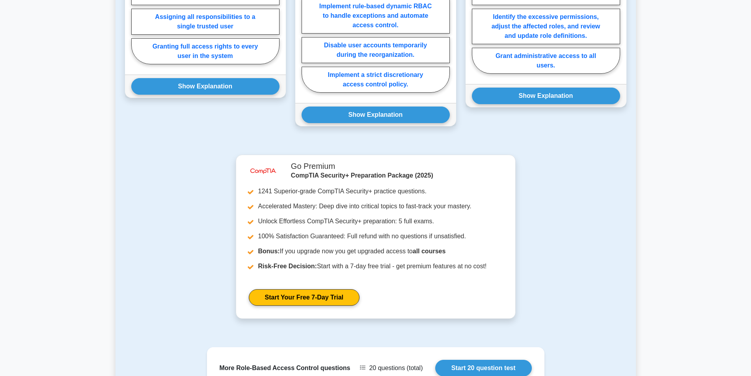
scroll to position [512, 0]
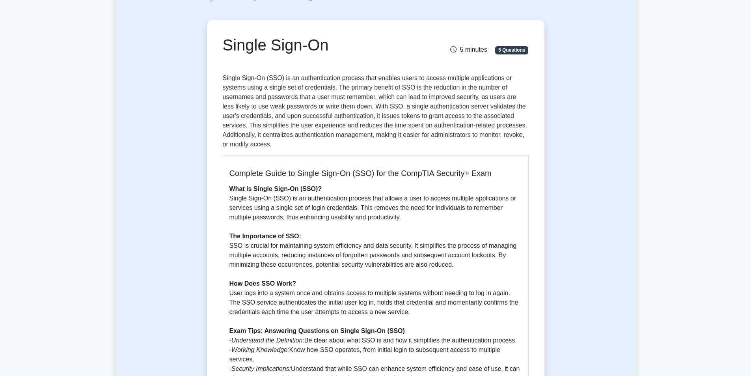
scroll to position [39, 0]
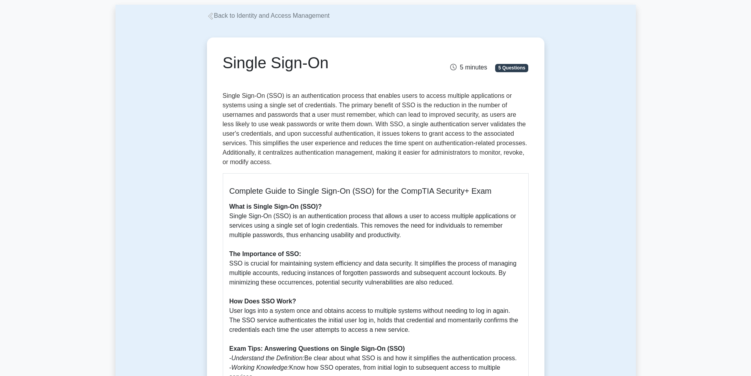
drag, startPoint x: 225, startPoint y: 61, endPoint x: 337, endPoint y: 61, distance: 111.9
click at [337, 61] on h1 "Single Sign-On" at bounding box center [323, 62] width 201 height 19
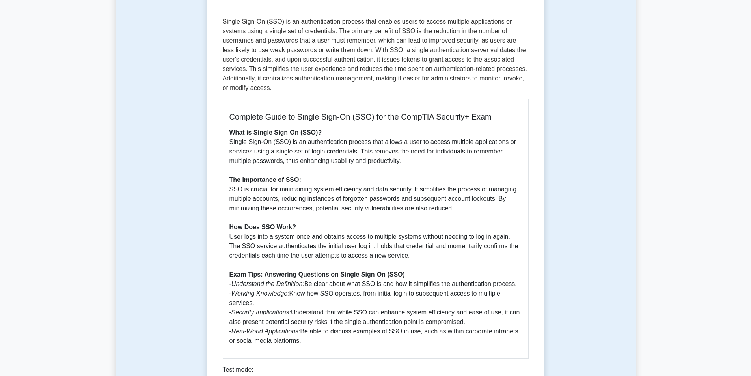
scroll to position [197, 0]
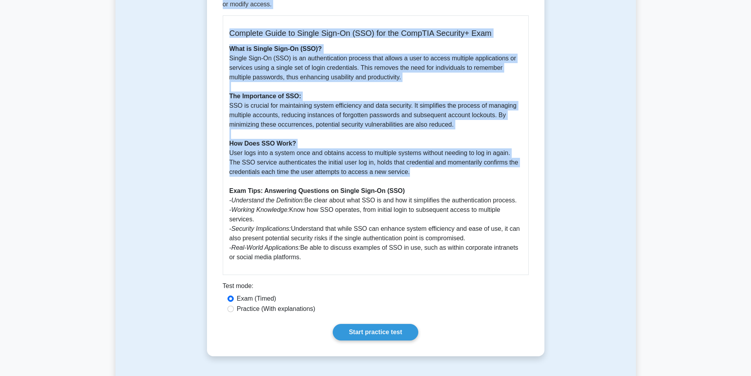
click at [417, 171] on p "What is Single Sign-On (SSO)? Single Sign-On (SSO) is an authentication process…" at bounding box center [375, 153] width 292 height 218
copy div "Single Sign-On 5 minutes 5 Questions Single Sign-On (SSO) is an authentication …"
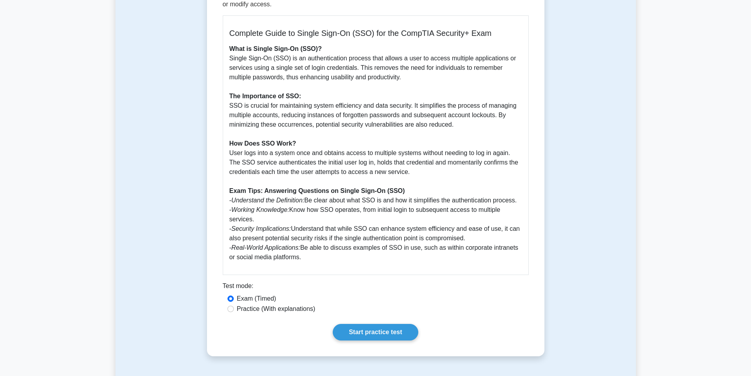
click at [335, 211] on p "What is Single Sign-On (SSO)? Single Sign-On (SSO) is an authentication process…" at bounding box center [375, 153] width 292 height 218
drag, startPoint x: 229, startPoint y: 190, endPoint x: 316, endPoint y: 260, distance: 112.1
click at [316, 260] on p "What is Single Sign-On (SSO)? Single Sign-On (SSO) is an authentication process…" at bounding box center [375, 153] width 292 height 218
copy p "Exam Tips: Answering Questions on Single Sign-On (SSO) - Understand the Definit…"
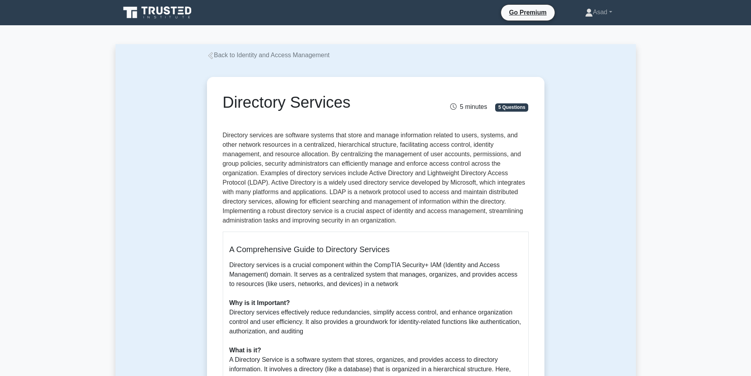
drag, startPoint x: 224, startPoint y: 103, endPoint x: 350, endPoint y: 106, distance: 126.1
click at [350, 106] on h1 "Directory Services" at bounding box center [323, 102] width 201 height 19
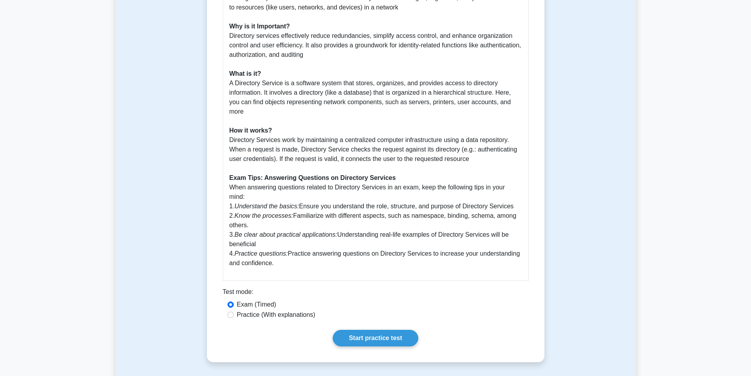
scroll to position [276, 0]
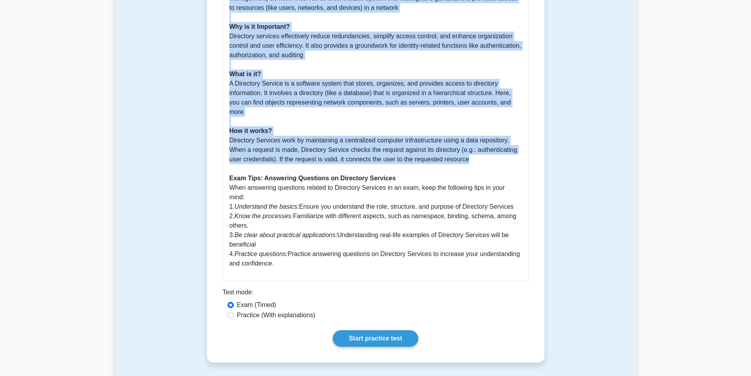
click at [484, 151] on p "Directory services is a crucial component within the CompTIA Security+ IAM (Ide…" at bounding box center [375, 126] width 292 height 284
copy div "Directory Services 5 minutes 5 Questions Directory services are software system…"
drag, startPoint x: 229, startPoint y: 169, endPoint x: 283, endPoint y: 245, distance: 92.6
click at [283, 245] on div "A Comprehensive Guide to Directory Services Directory services is a crucial com…" at bounding box center [376, 117] width 306 height 325
copy p "Exam Tips: Answering Questions on Directory Services When answering questions r…"
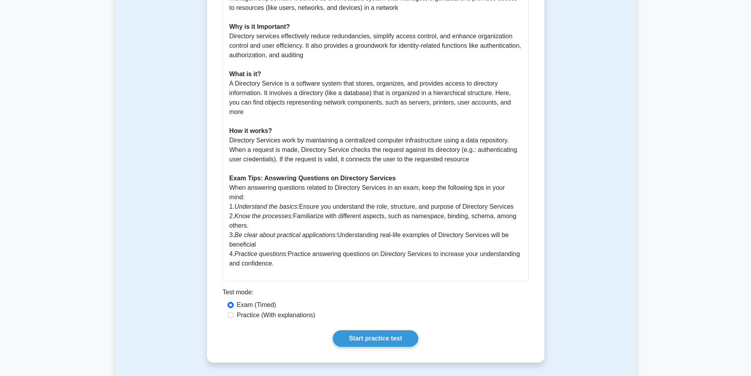
click at [415, 287] on div "Test mode:" at bounding box center [376, 293] width 306 height 13
